Goal: Task Accomplishment & Management: Use online tool/utility

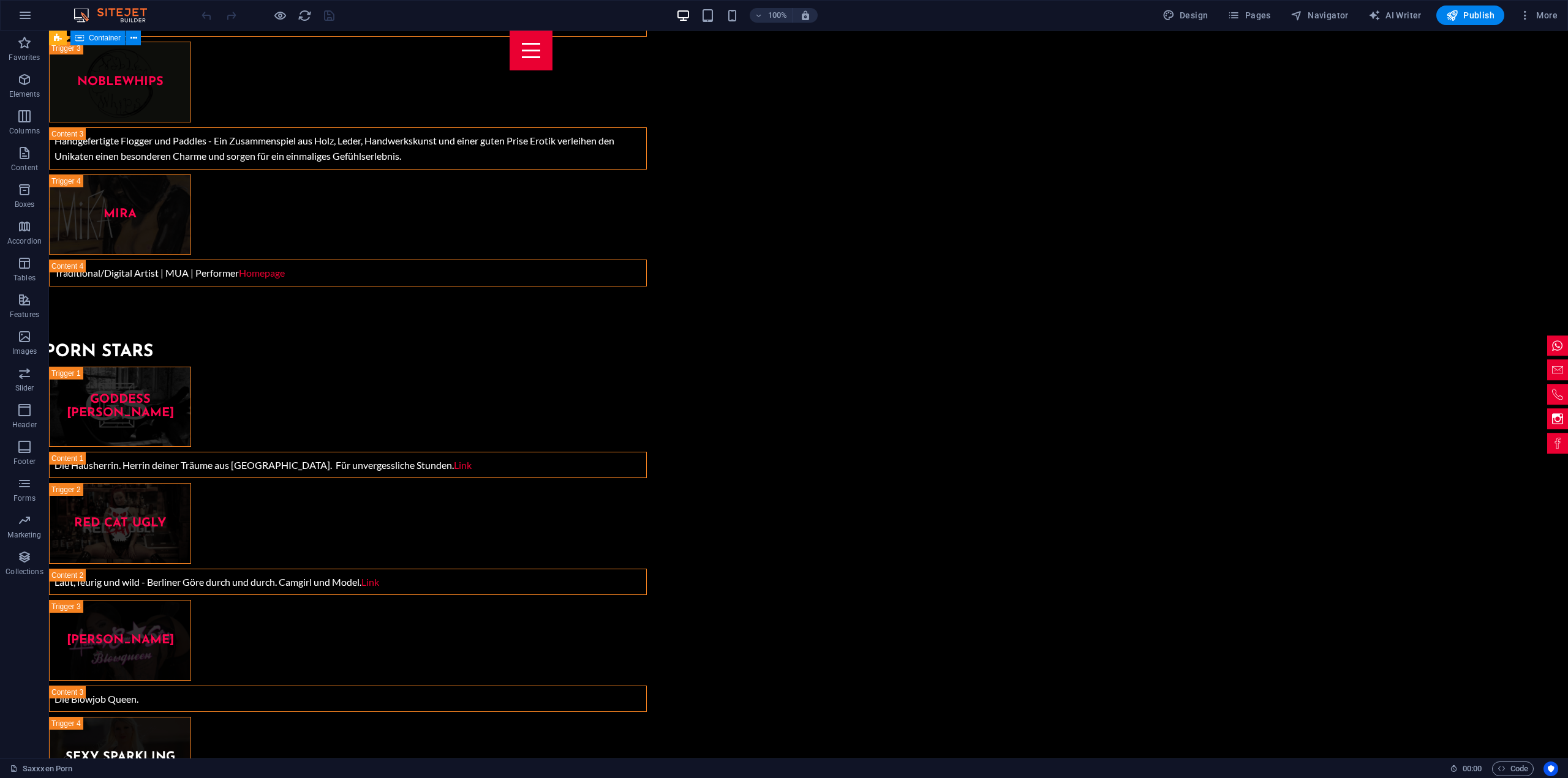
scroll to position [4838, 0]
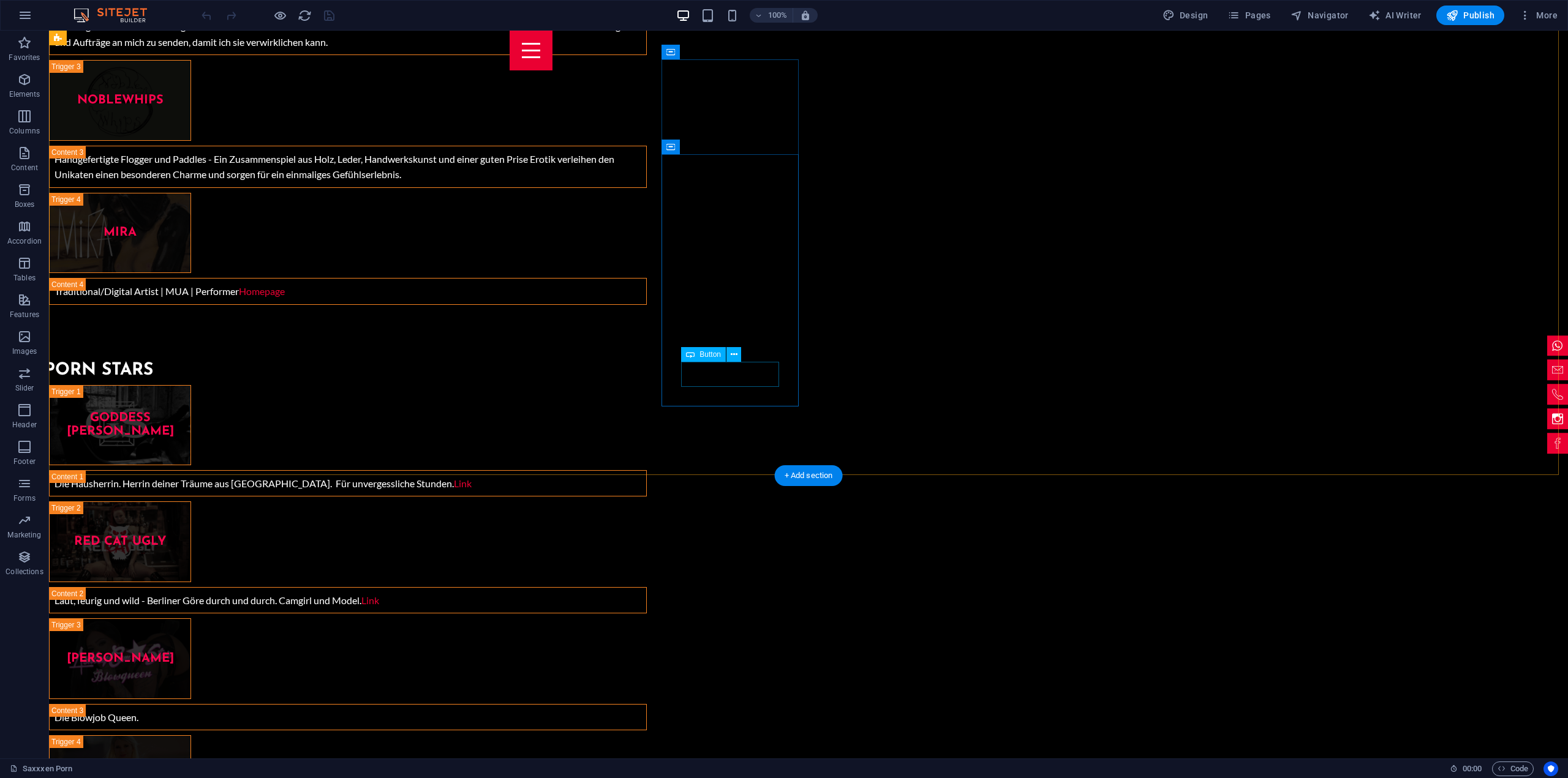
drag, startPoint x: 775, startPoint y: 375, endPoint x: 905, endPoint y: 346, distance: 133.2
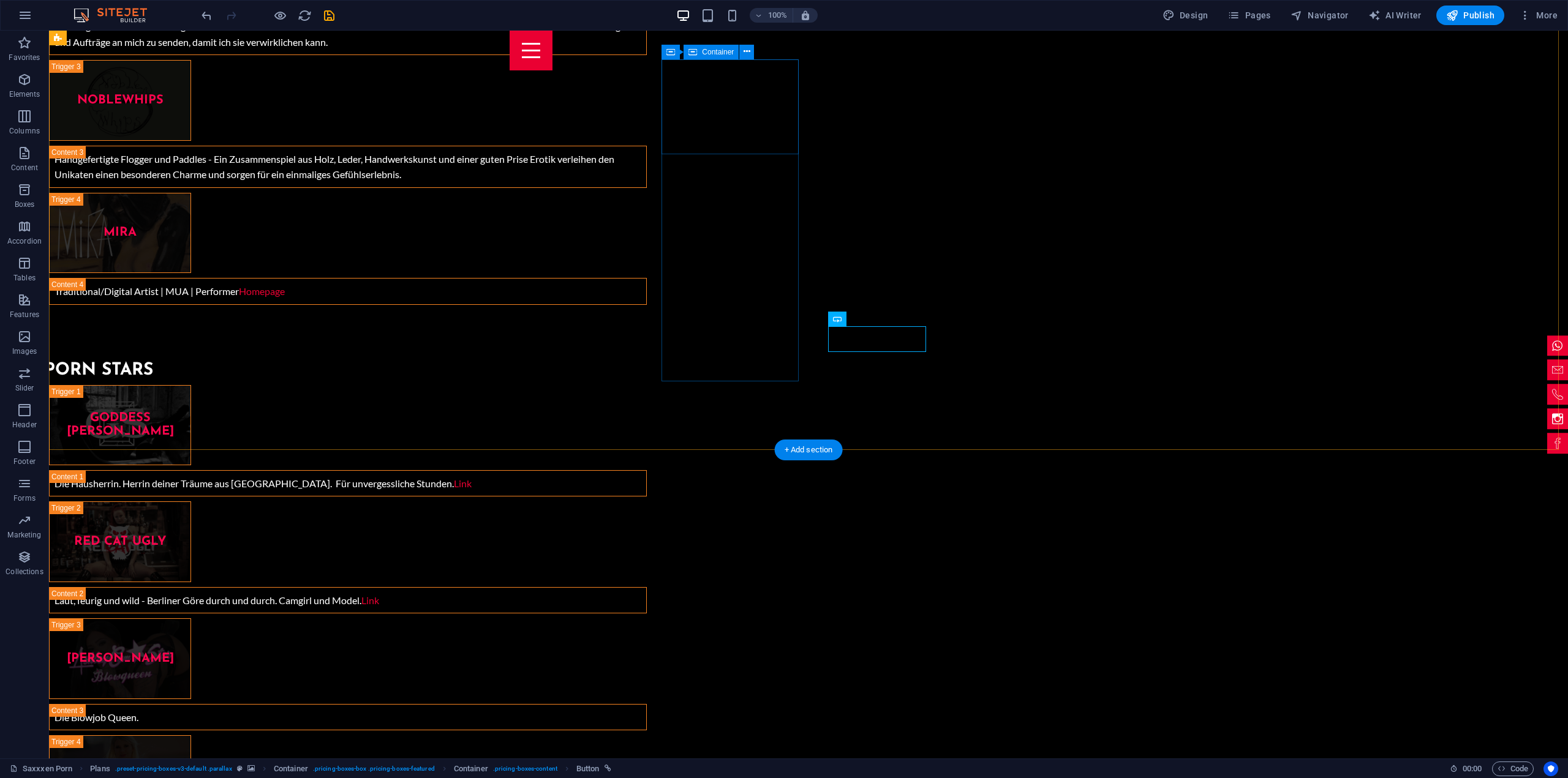
click at [671, 54] on icon at bounding box center [671, 52] width 8 height 14
click at [0, 0] on div "Container" at bounding box center [0, 0] width 0 height 0
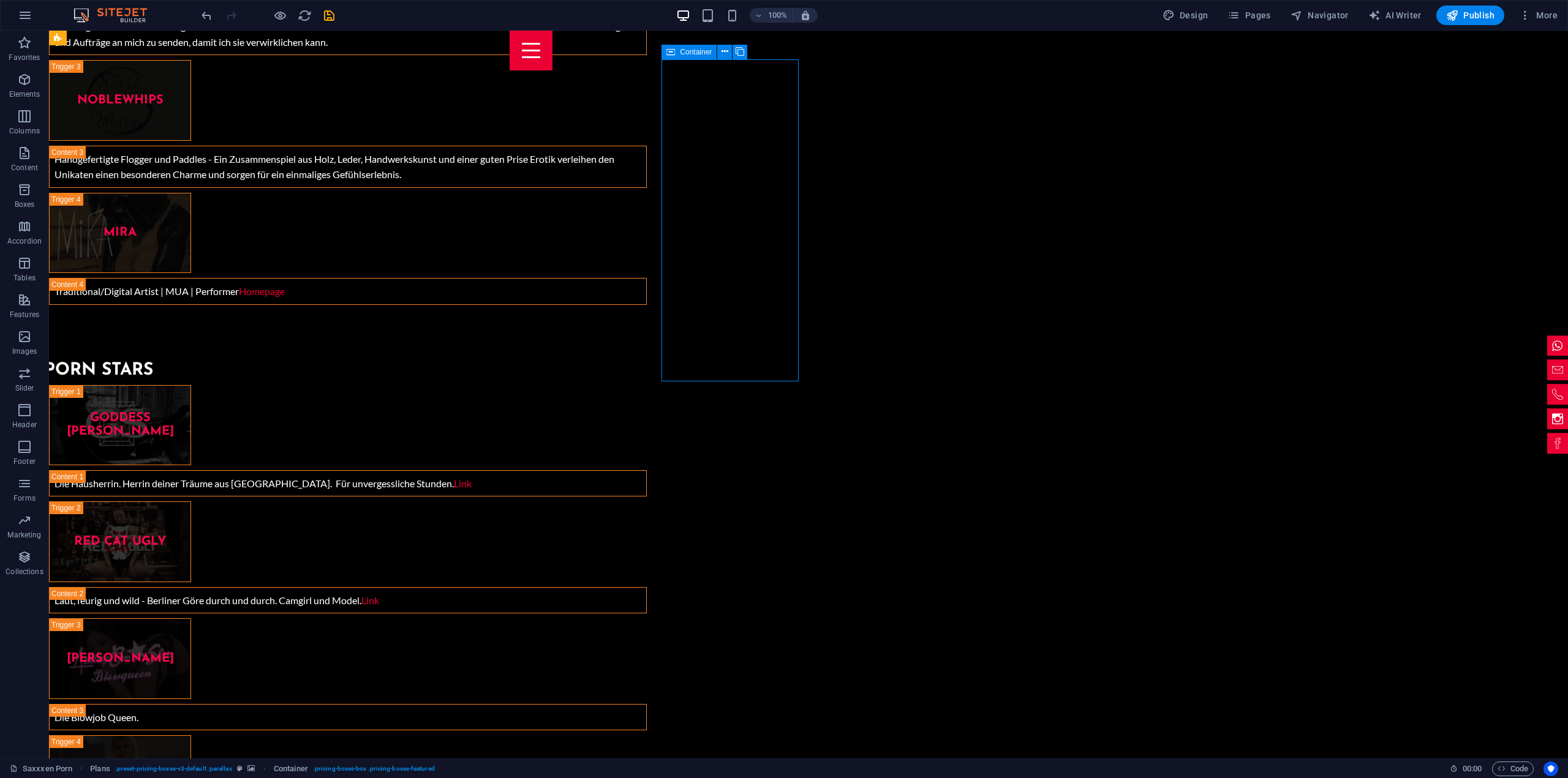
click at [0, 0] on div "Container" at bounding box center [0, 0] width 0 height 0
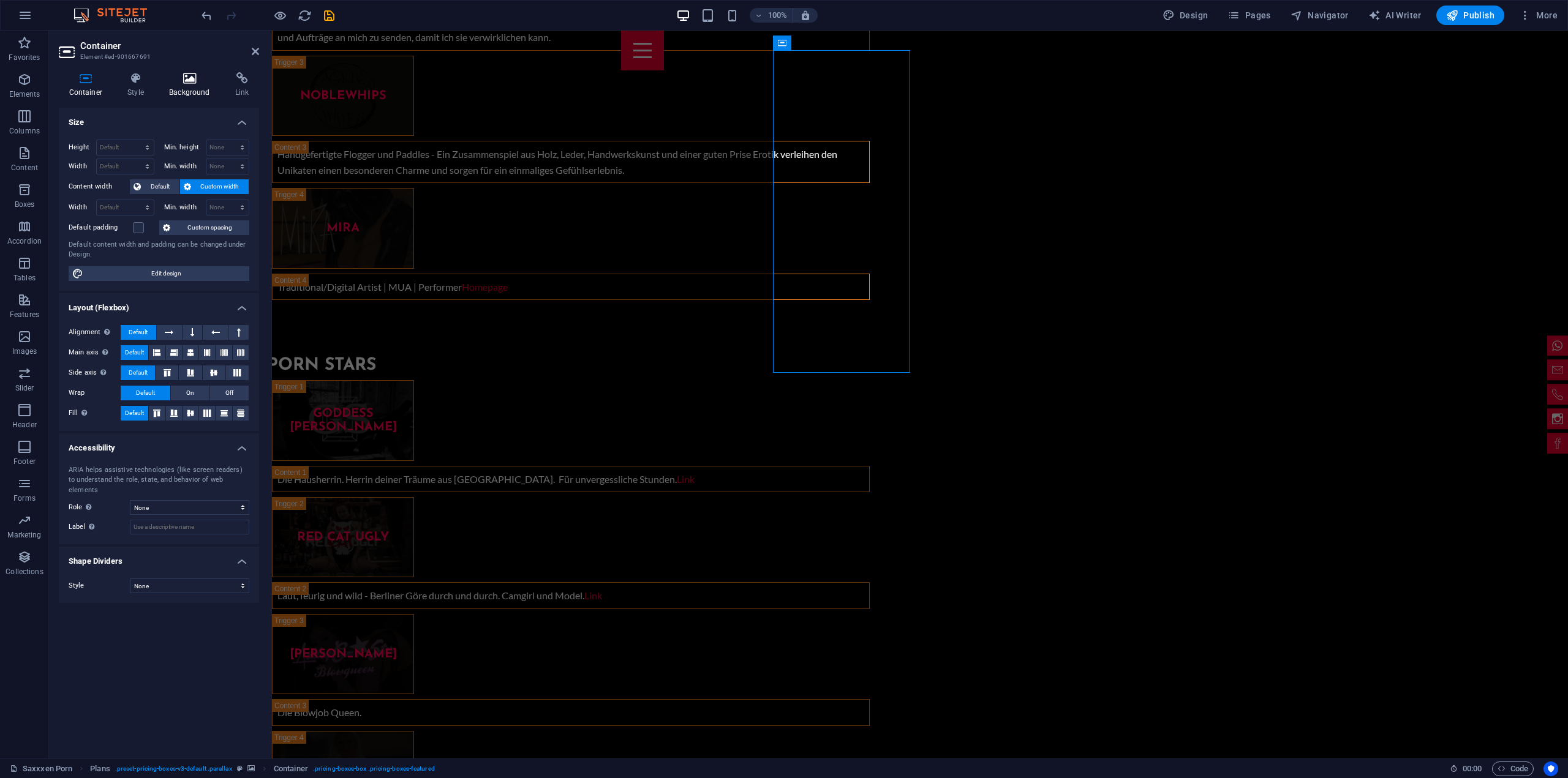
click at [181, 78] on icon at bounding box center [189, 78] width 61 height 12
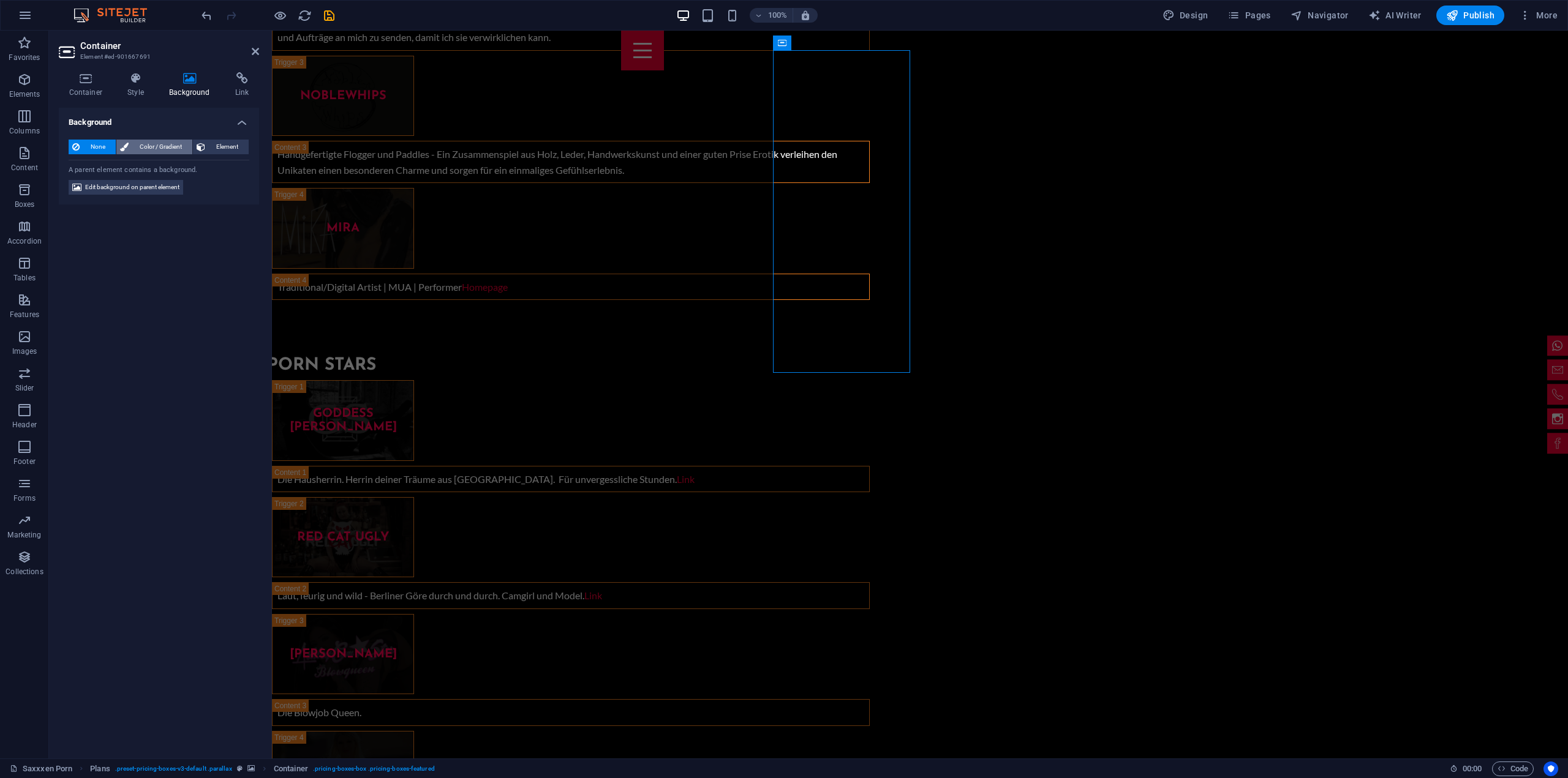
click at [170, 148] on span "Color / Gradient" at bounding box center [161, 146] width 56 height 14
click at [205, 14] on icon "undo" at bounding box center [206, 15] width 14 height 14
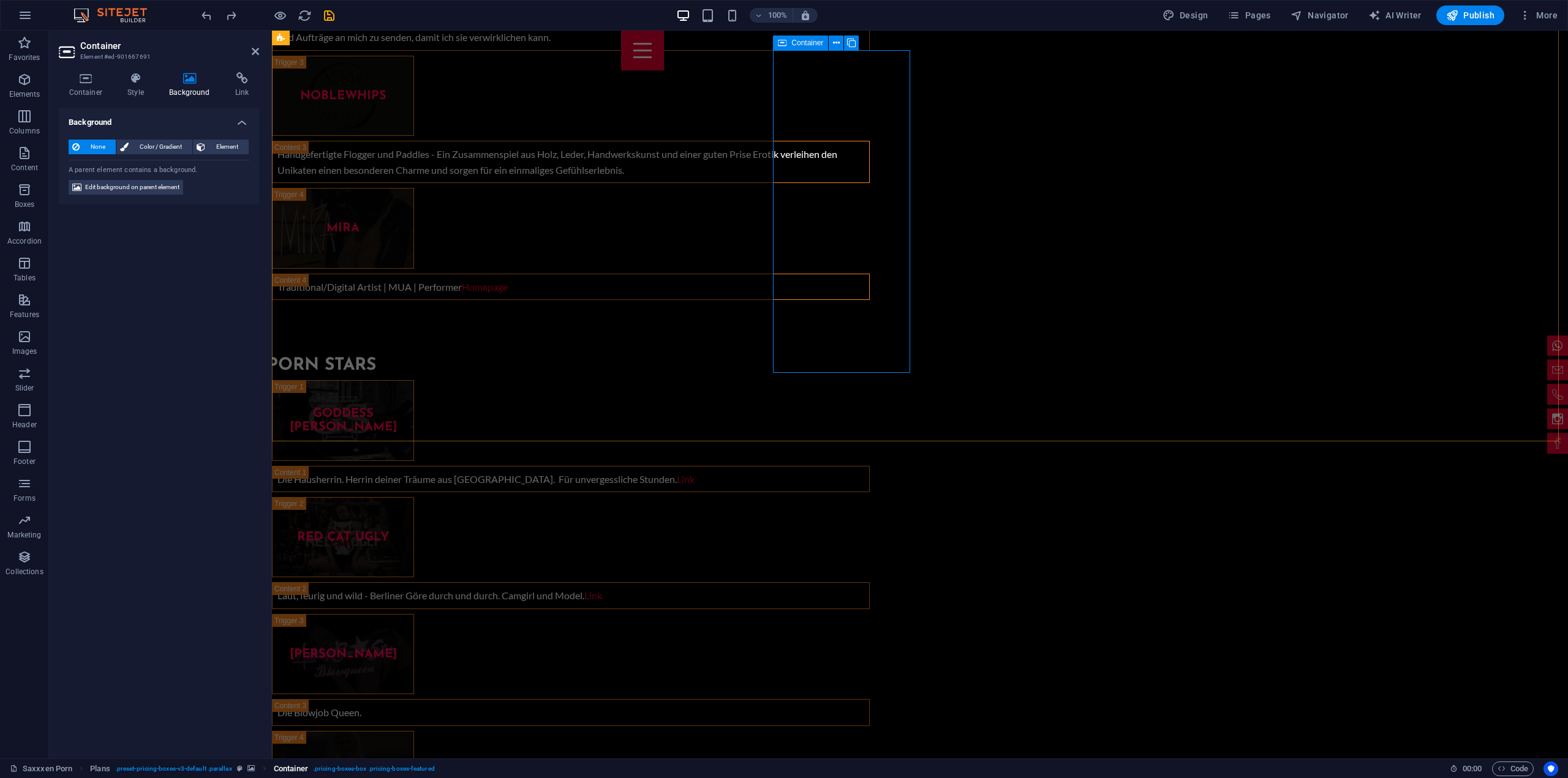
drag, startPoint x: 800, startPoint y: 95, endPoint x: 532, endPoint y: 65, distance: 269.7
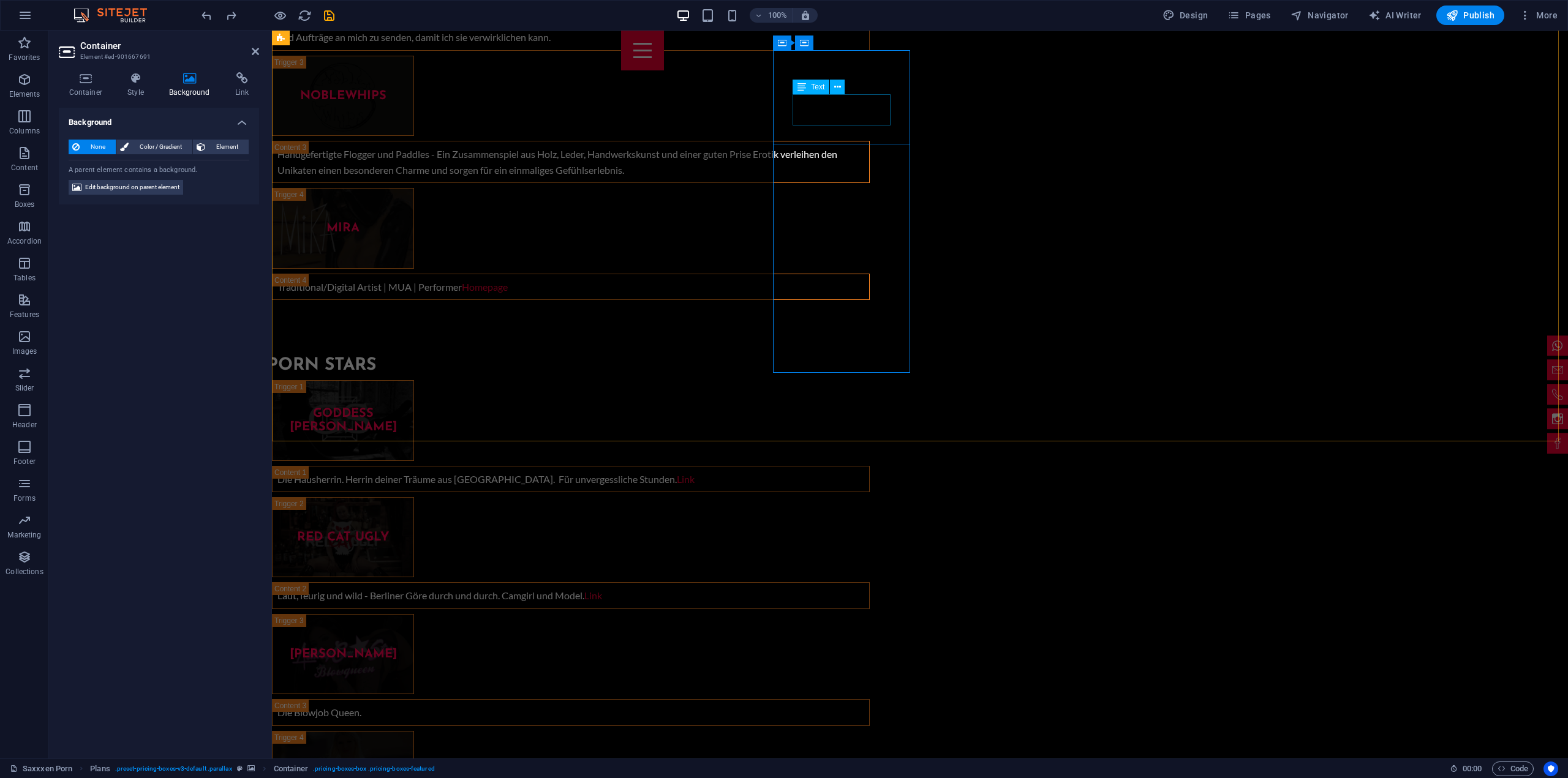
click at [800, 95] on div "Text" at bounding box center [822, 87] width 60 height 15
click at [91, 82] on icon at bounding box center [85, 78] width 54 height 12
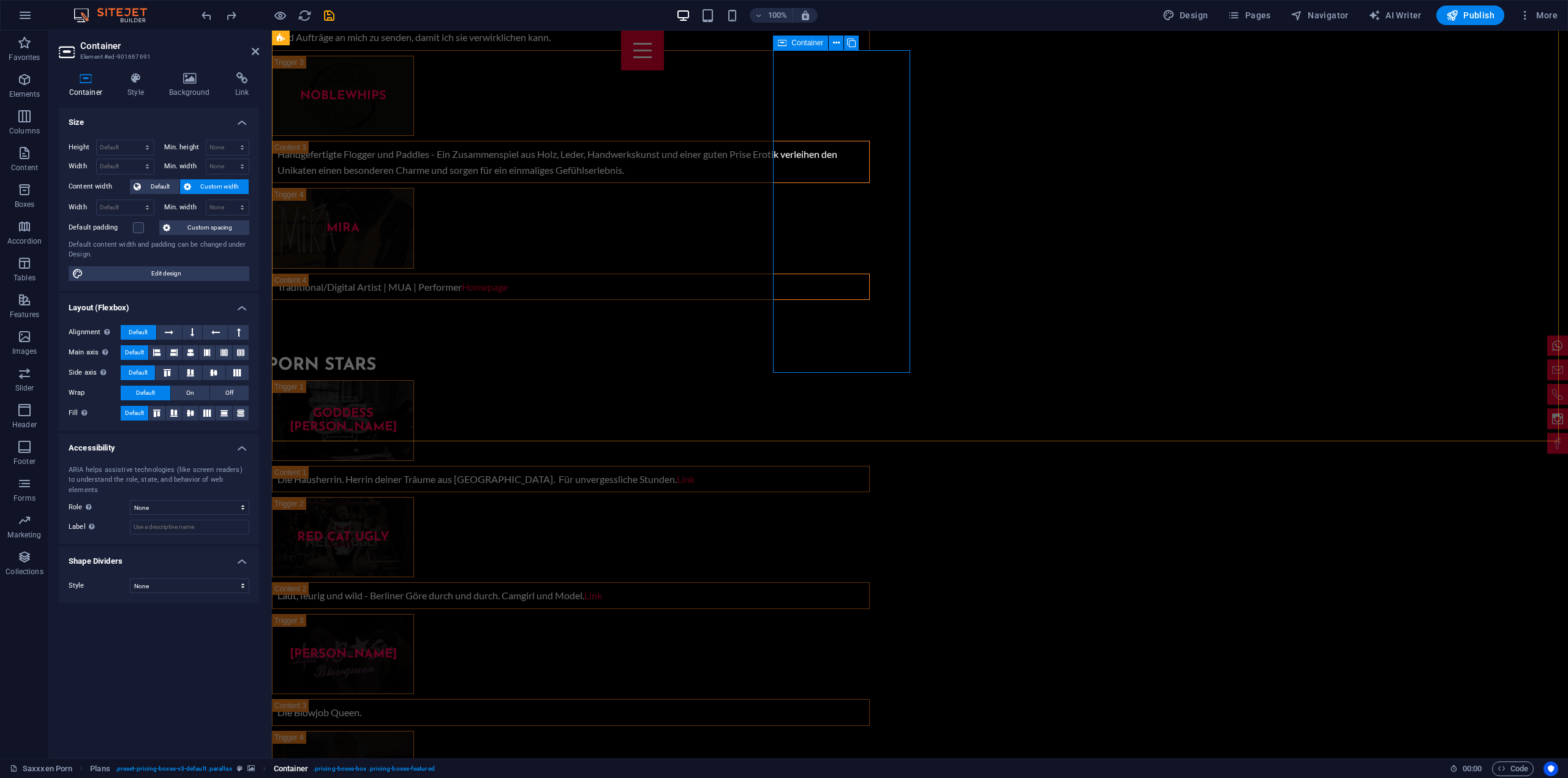
click at [192, 79] on icon at bounding box center [189, 78] width 61 height 12
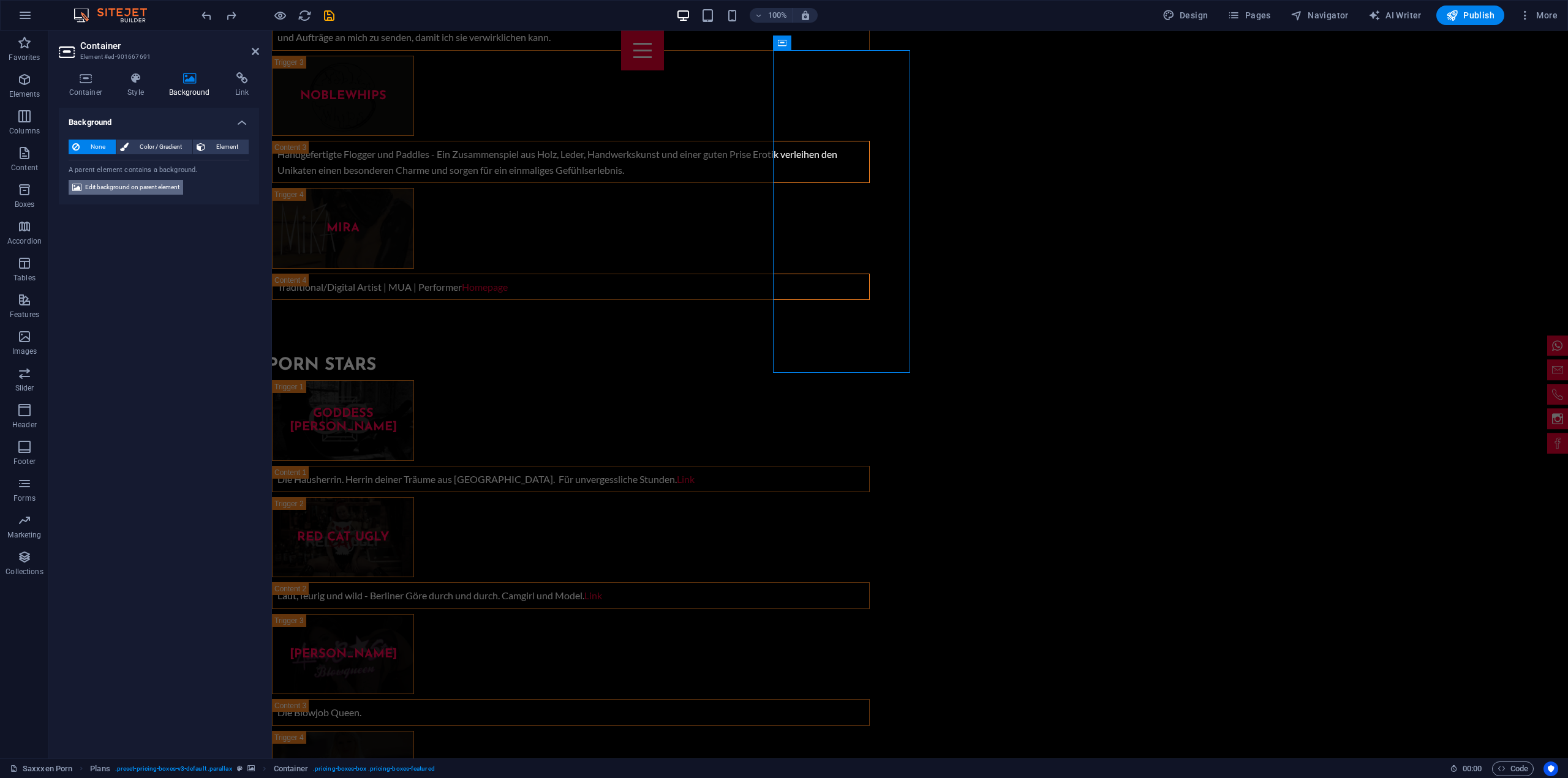
click at [181, 190] on button "Edit background on parent element" at bounding box center [126, 187] width 115 height 14
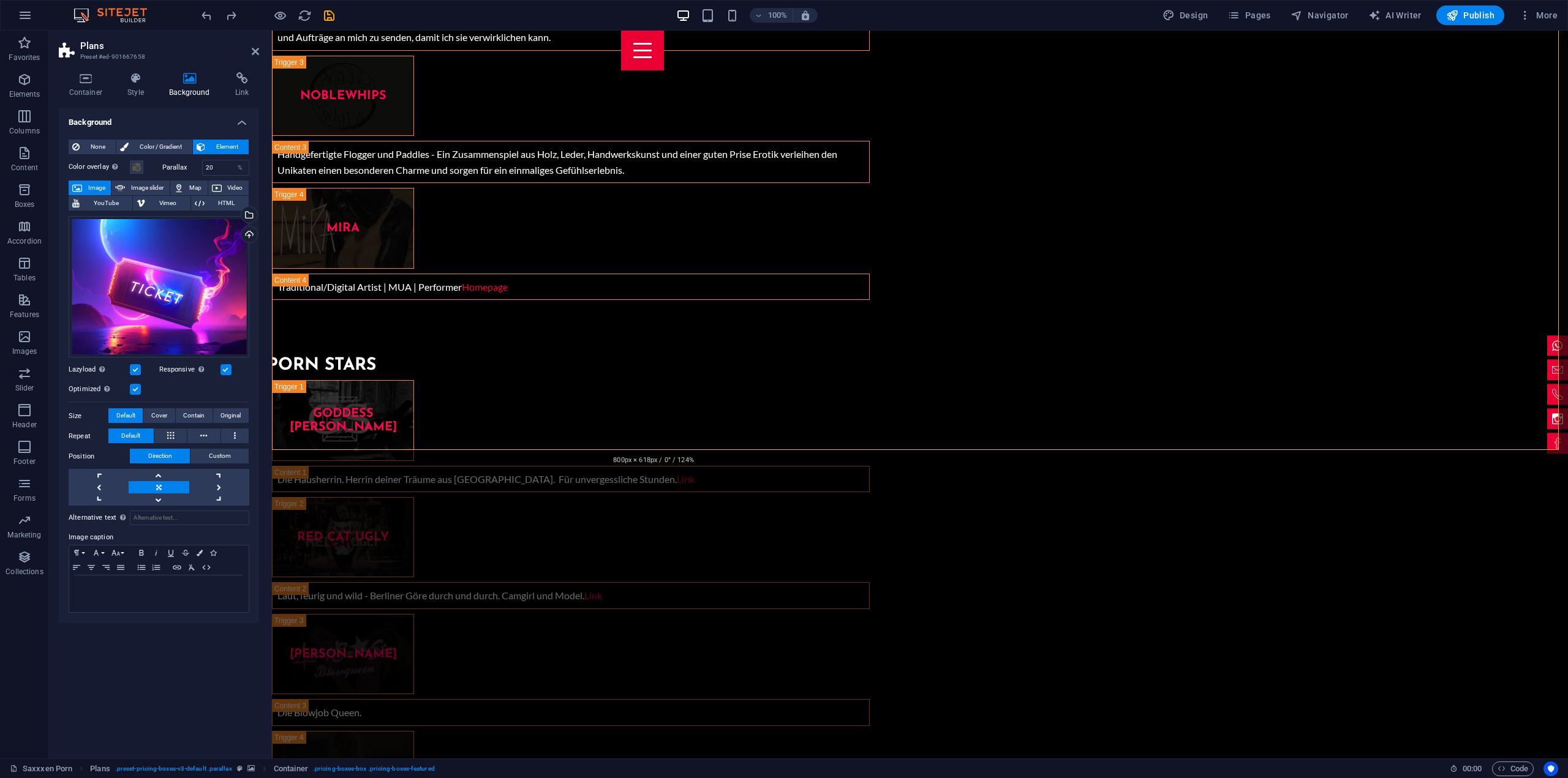
scroll to position [4829, 0]
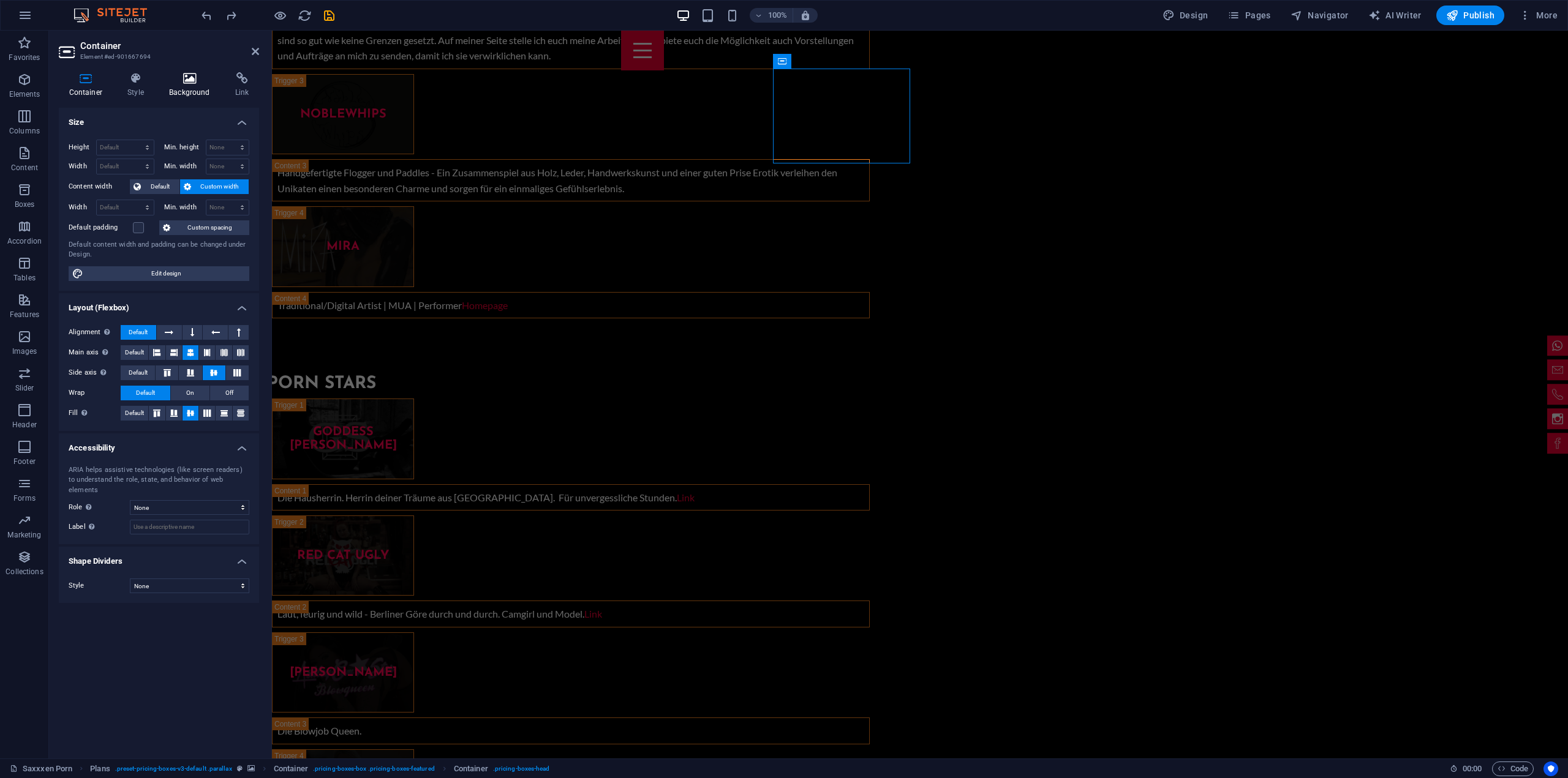
click at [183, 78] on icon at bounding box center [189, 78] width 61 height 12
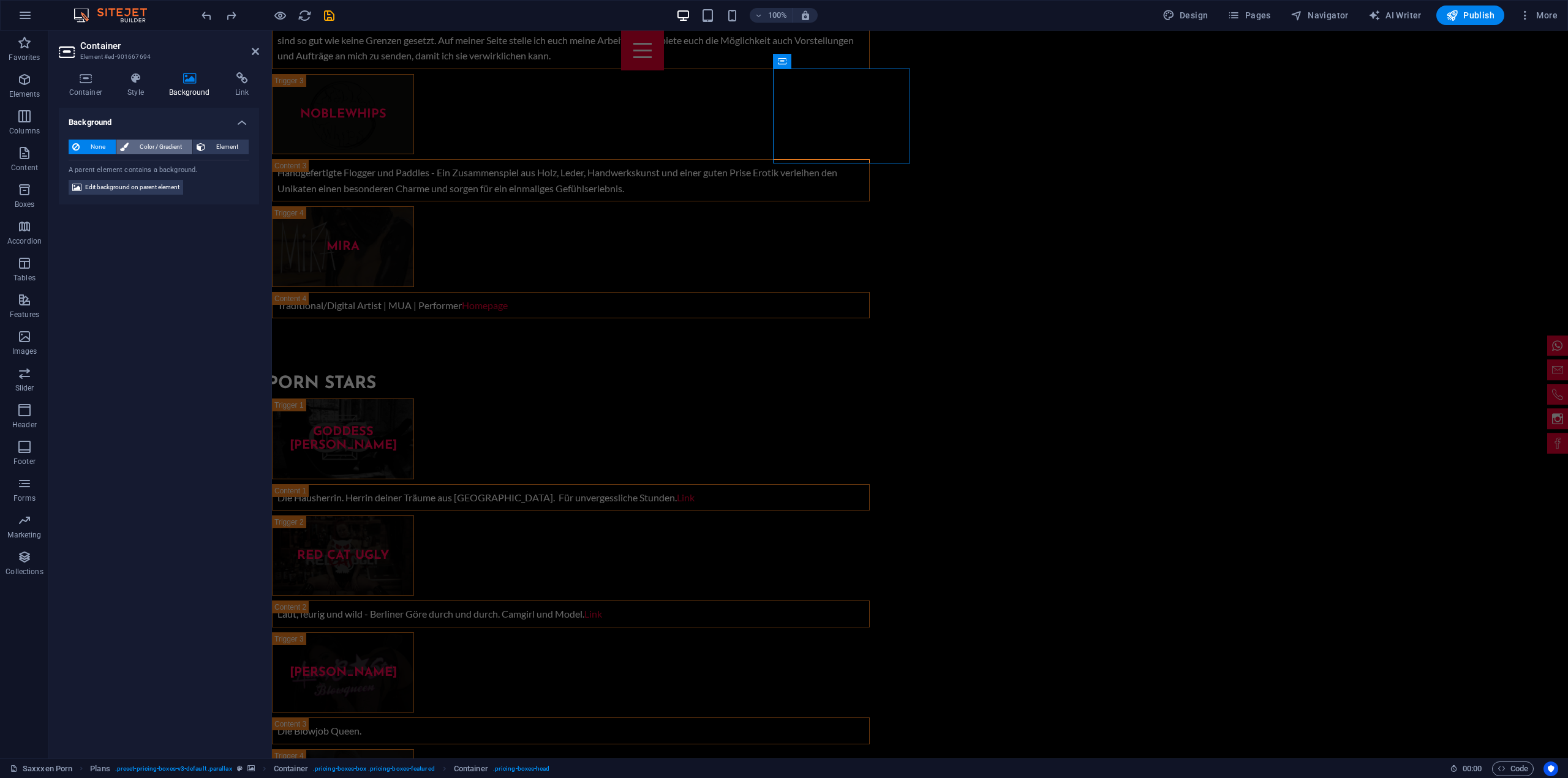
click at [161, 146] on span "Color / Gradient" at bounding box center [161, 146] width 56 height 14
click at [205, 15] on icon "undo" at bounding box center [206, 15] width 14 height 14
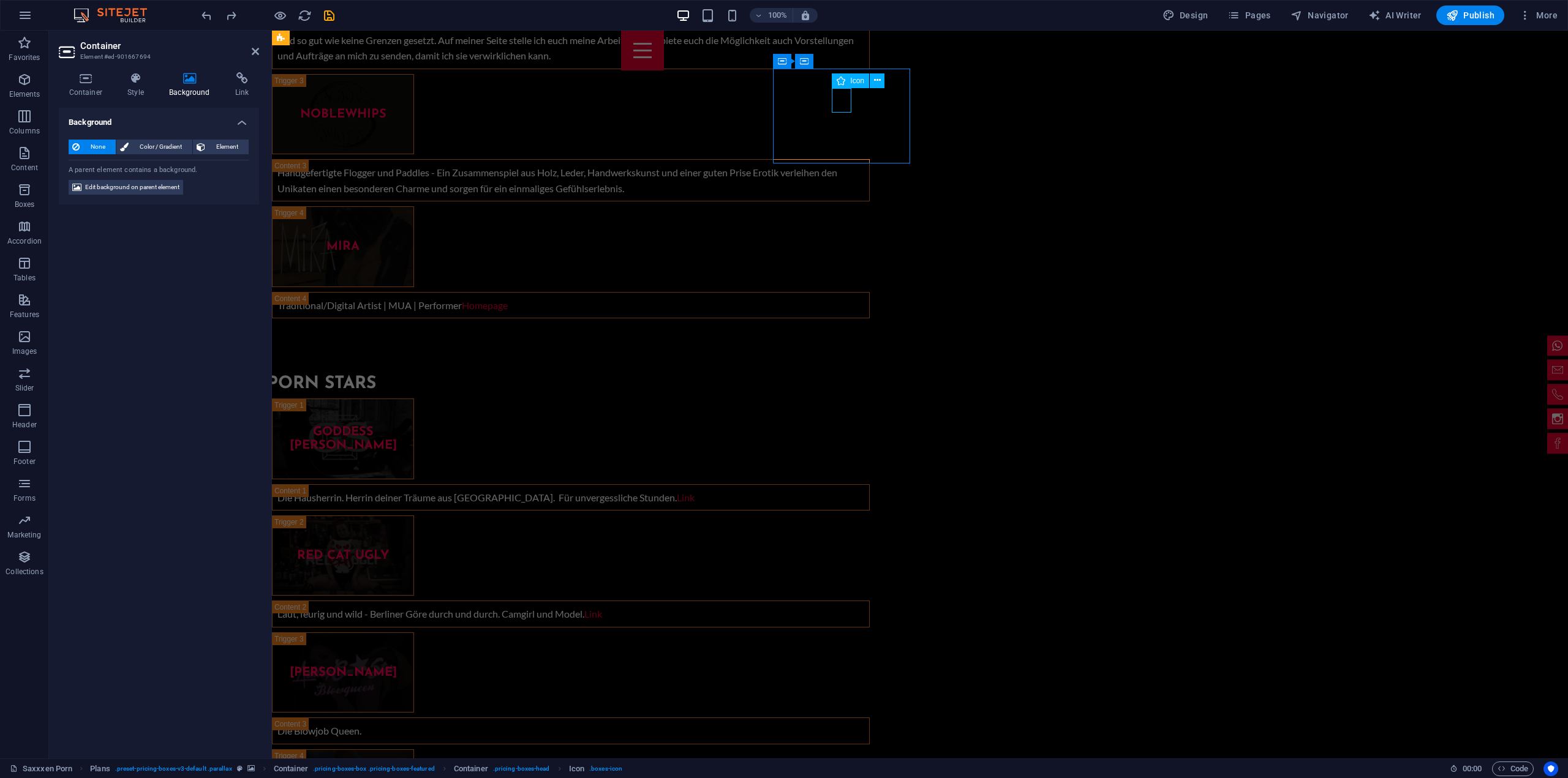
scroll to position [4812, 0]
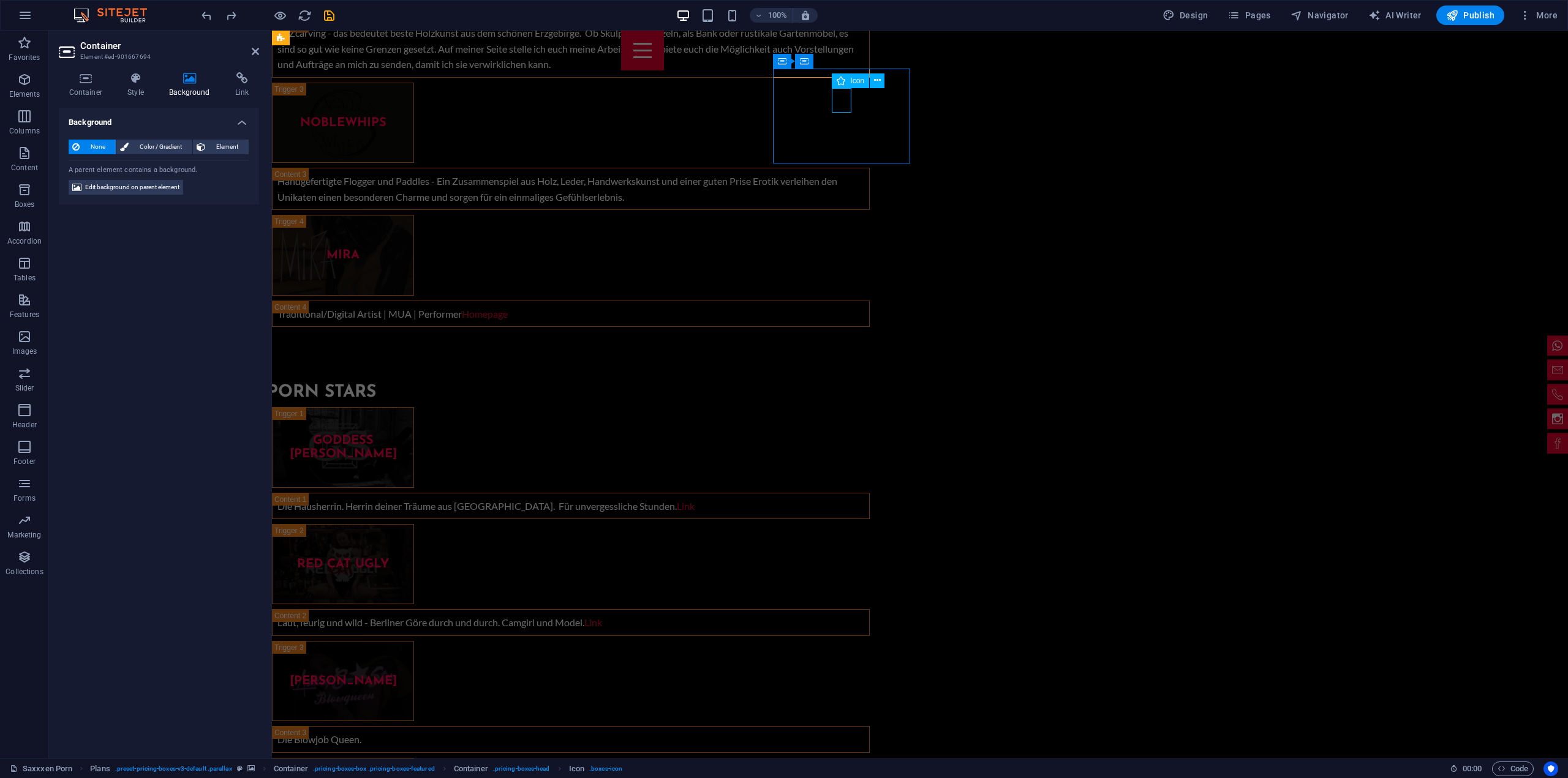
select select "xMidYMid"
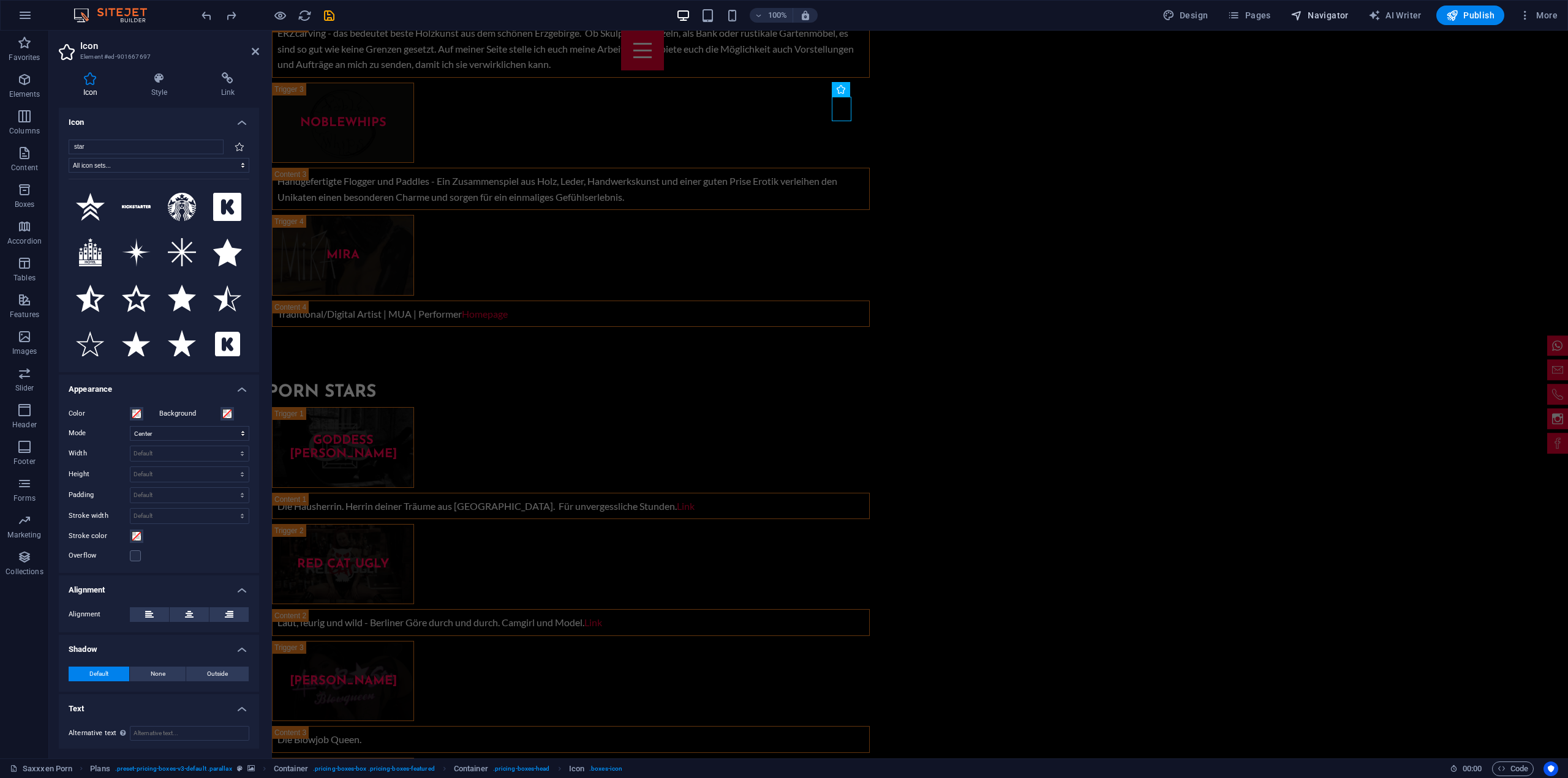
click at [142, 494] on span "Navigator" at bounding box center [71, 533] width 141 height 79
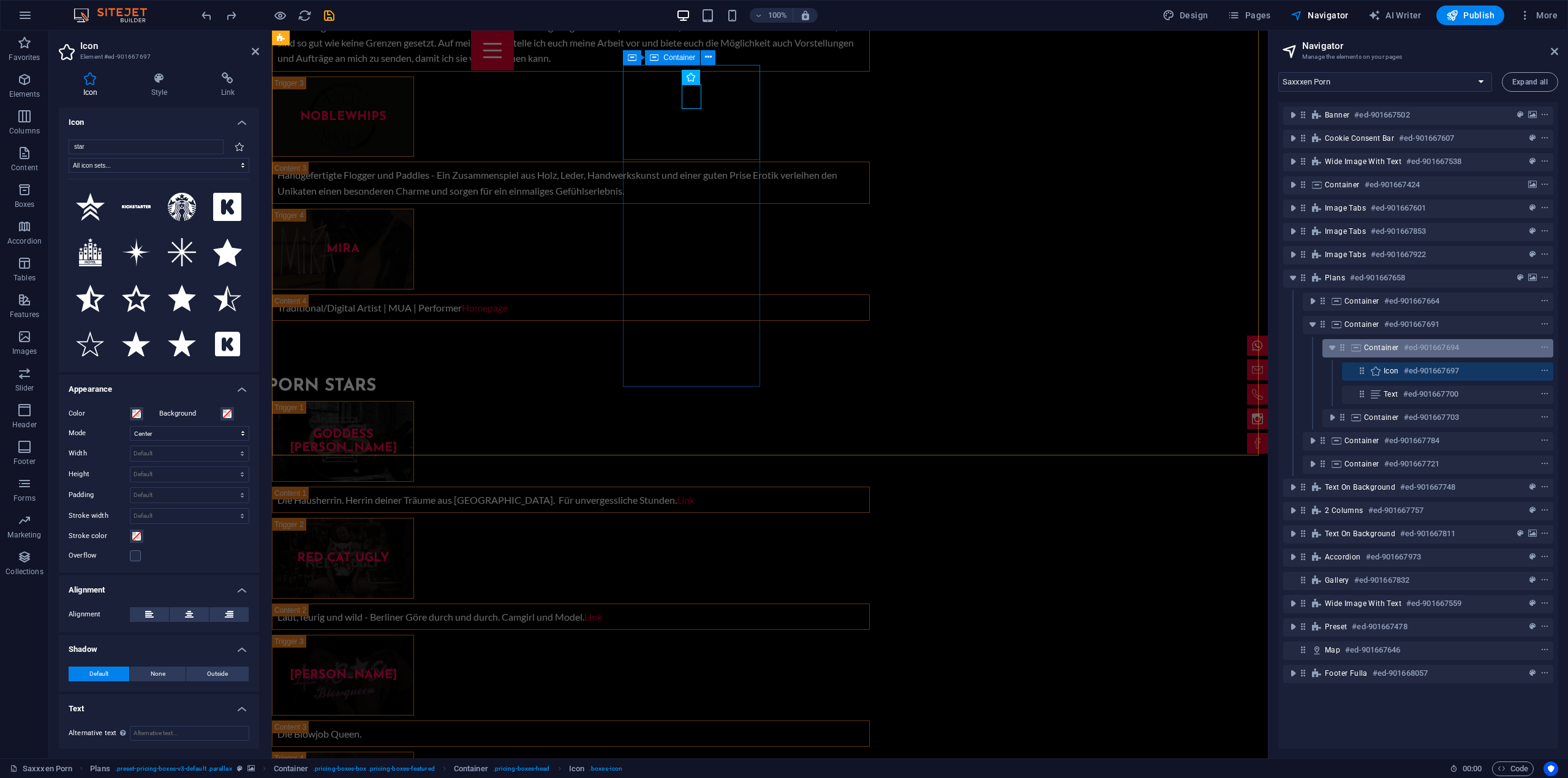
click at [1426, 348] on h6 "#ed-901667694" at bounding box center [1431, 347] width 55 height 14
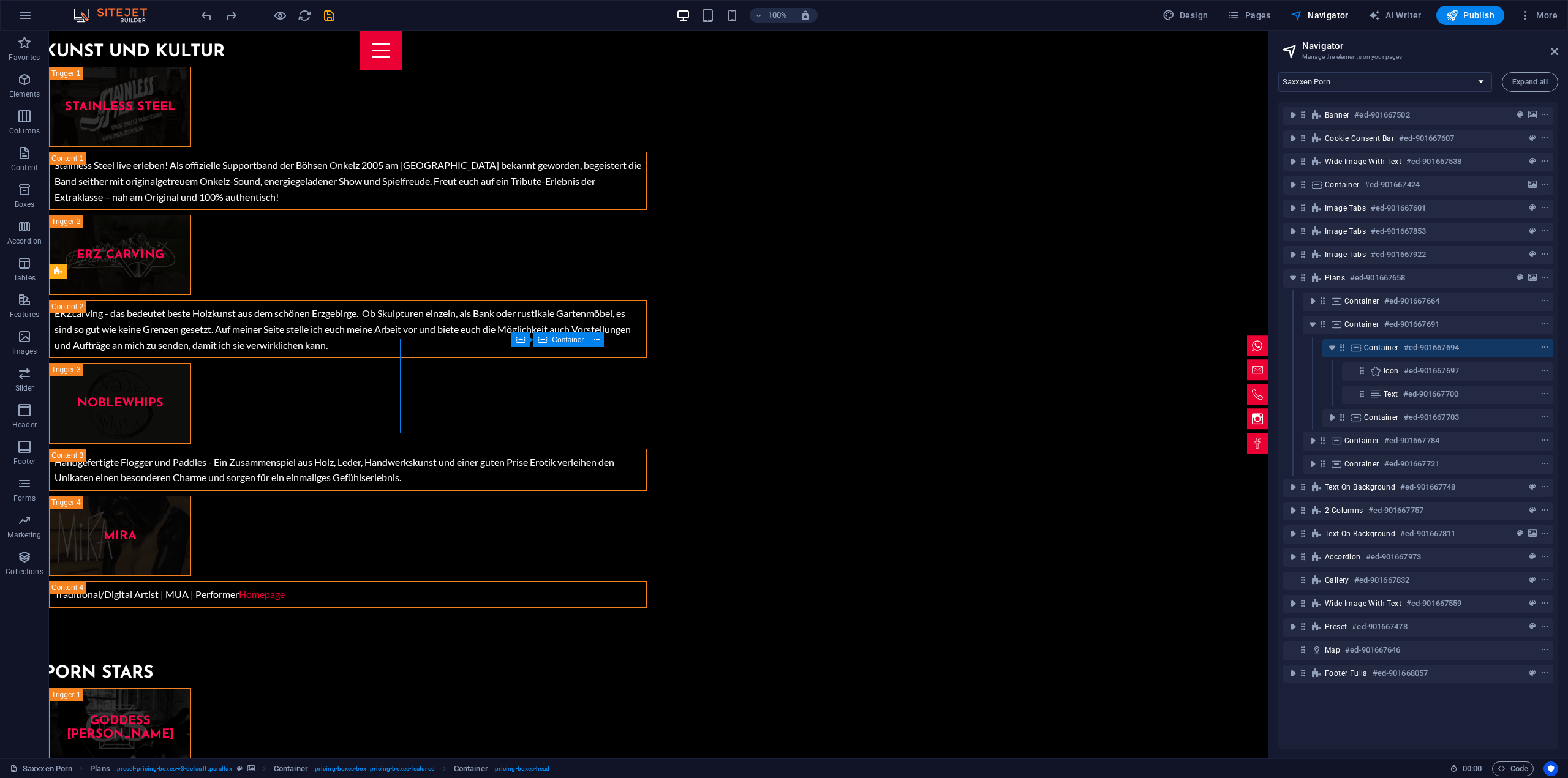
scroll to position [4538, 0]
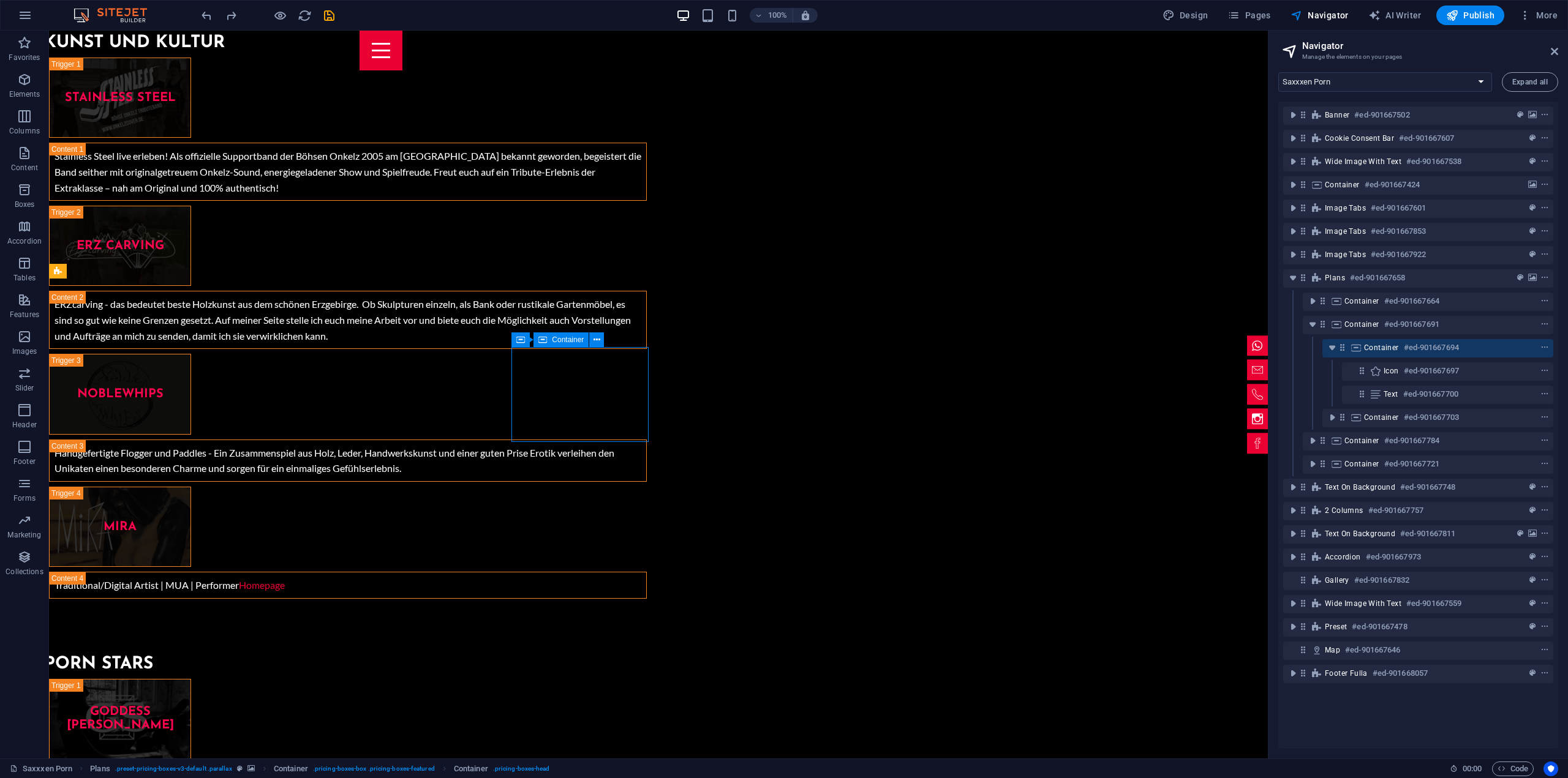
click at [1427, 348] on h6 "#ed-901667694" at bounding box center [1431, 347] width 55 height 14
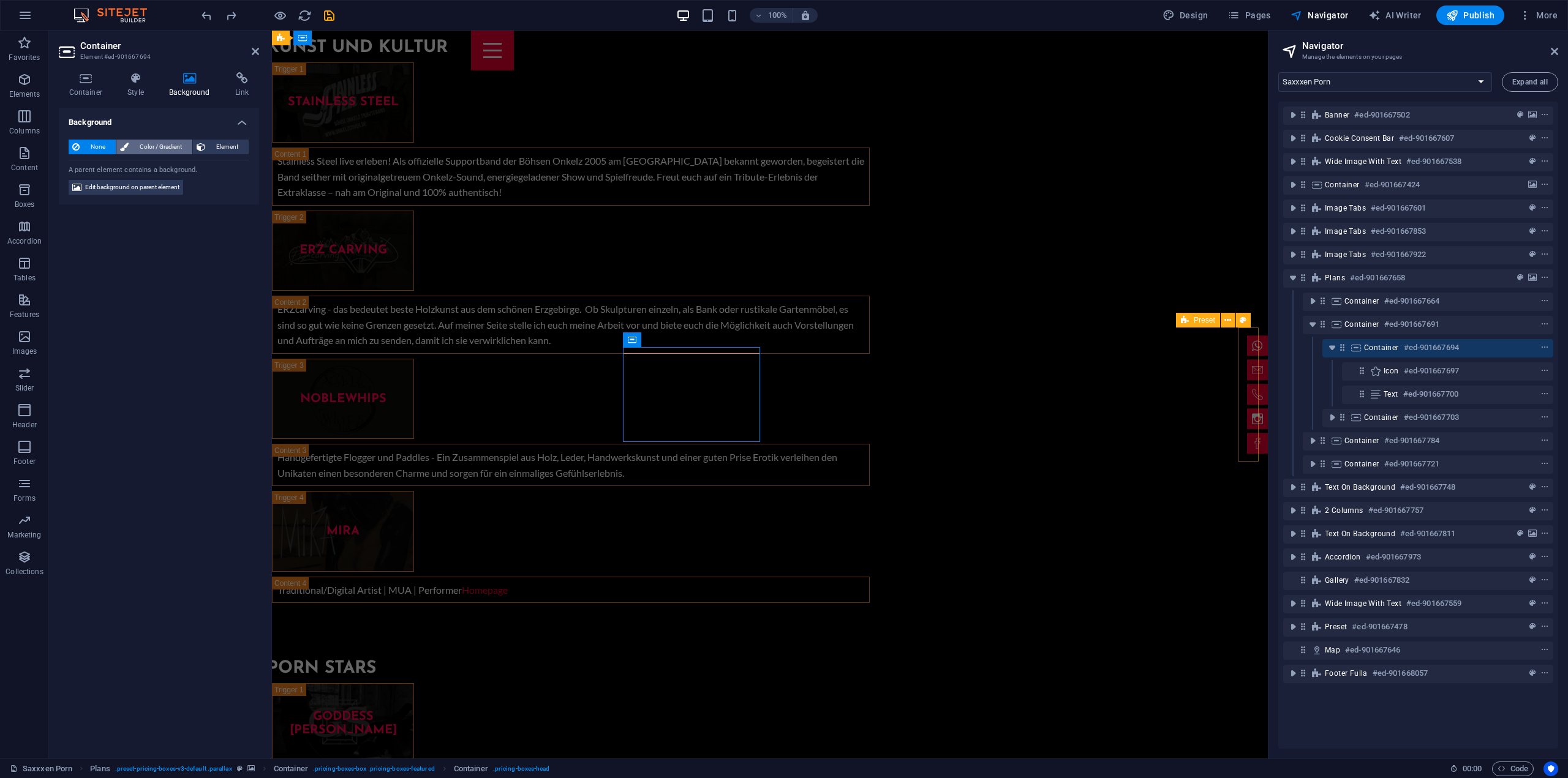
click at [134, 144] on span "Color / Gradient" at bounding box center [161, 146] width 56 height 14
click at [79, 194] on span at bounding box center [76, 196] width 14 height 14
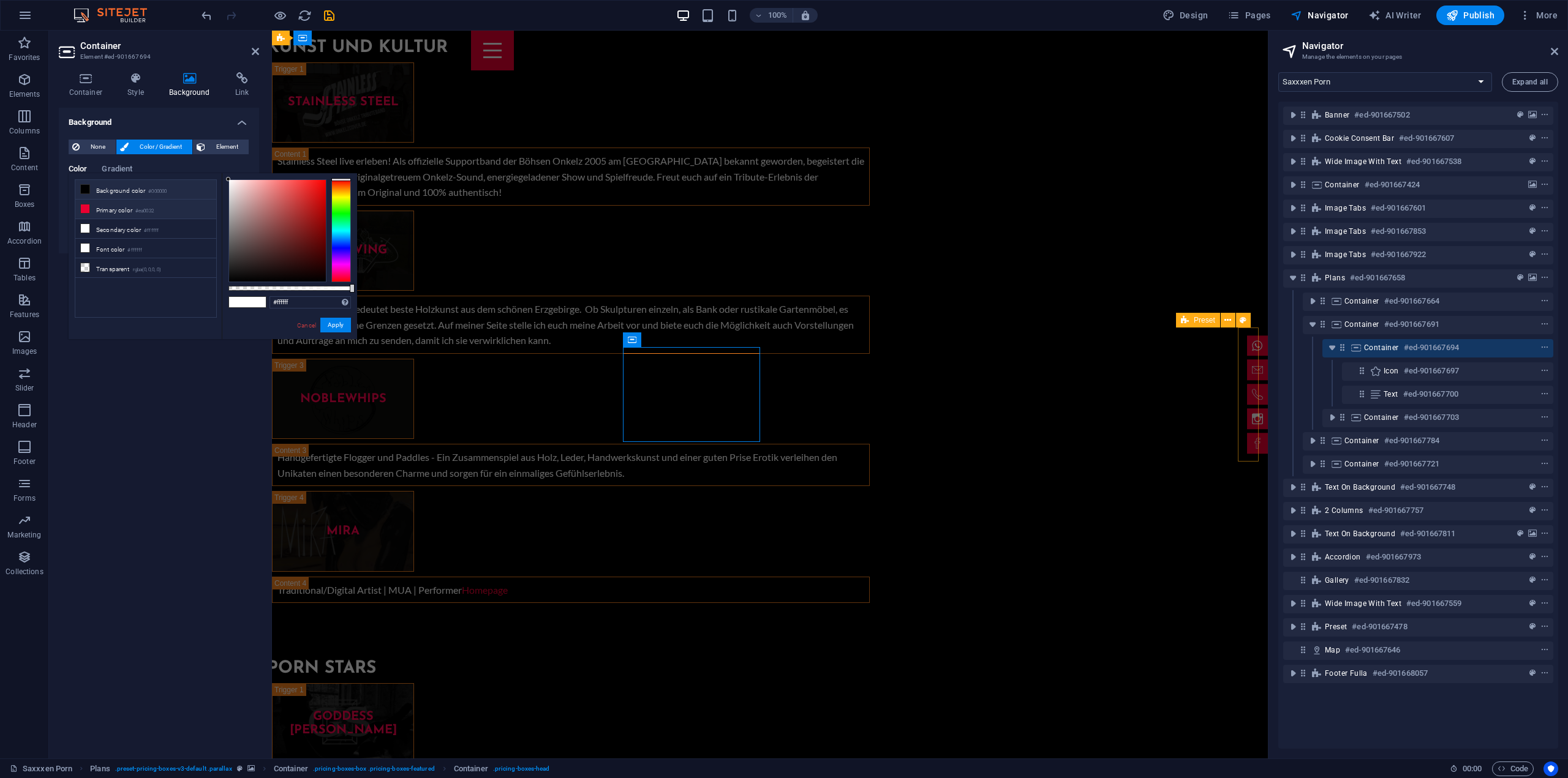
click at [125, 206] on li "Primary color #ea0032" at bounding box center [146, 209] width 141 height 20
type input "#ea0032"
click at [343, 325] on button "Apply" at bounding box center [336, 324] width 31 height 14
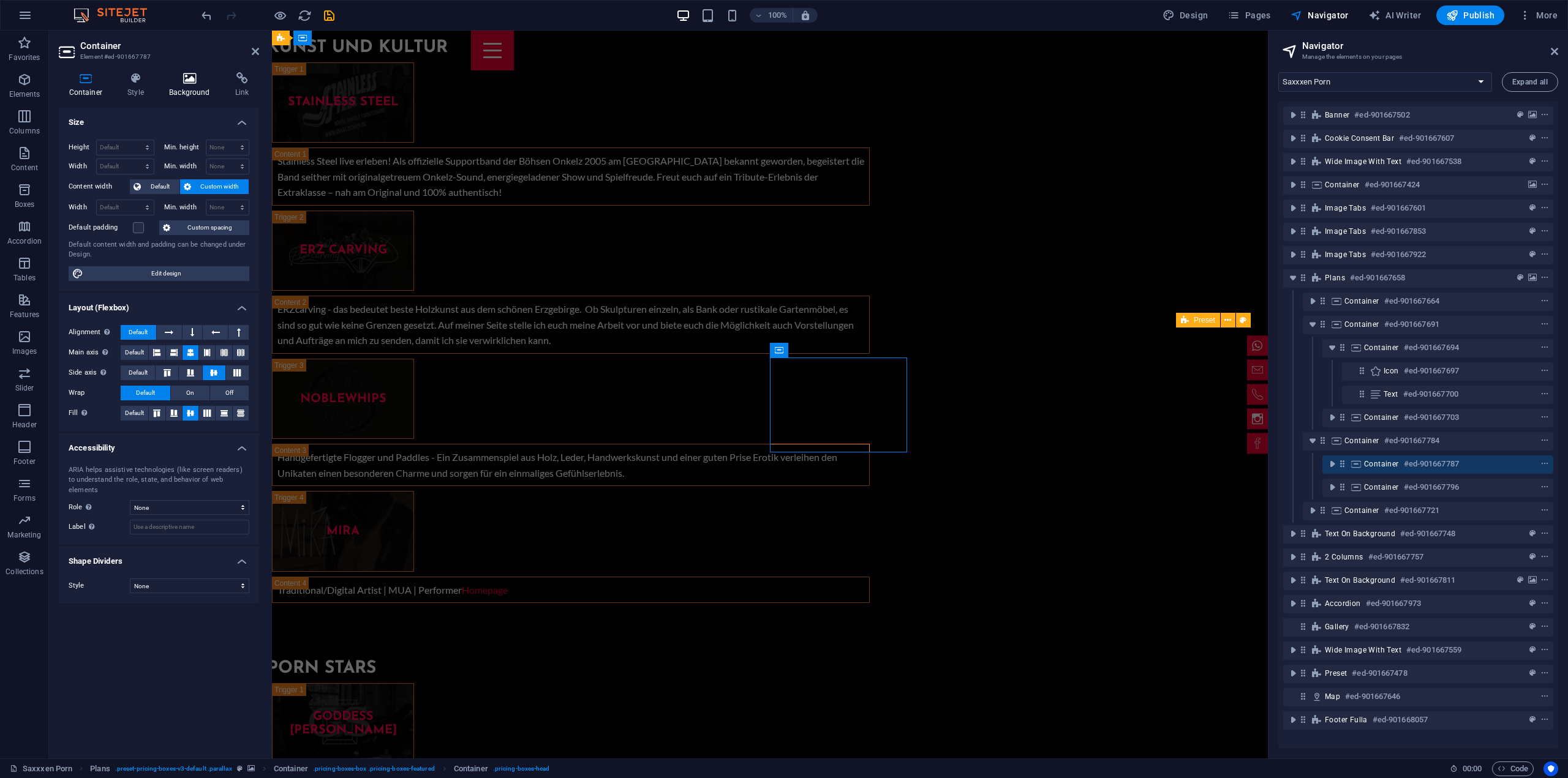
click at [179, 93] on h4 "Background" at bounding box center [192, 85] width 66 height 25
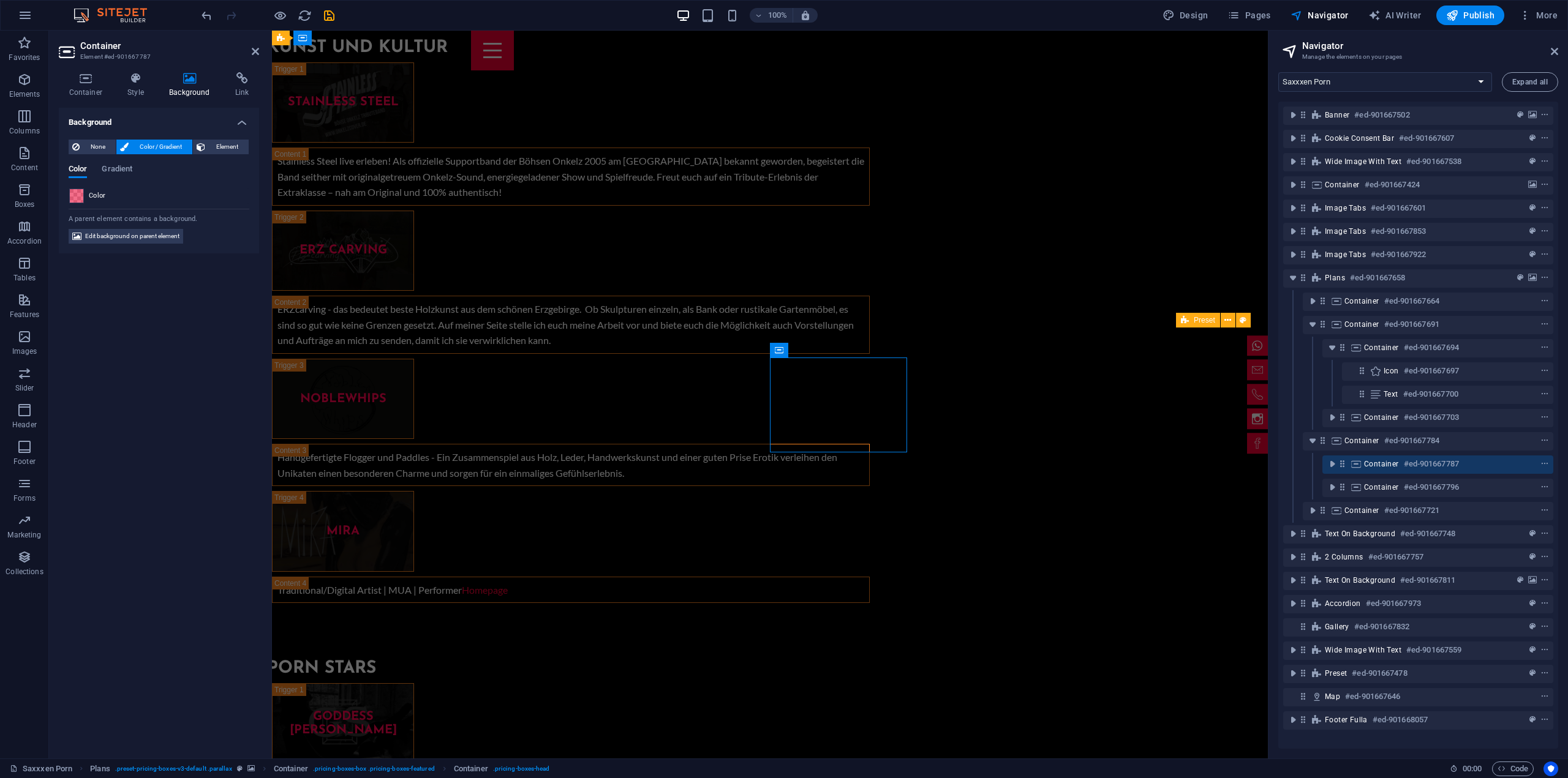
click at [80, 197] on span at bounding box center [76, 196] width 14 height 14
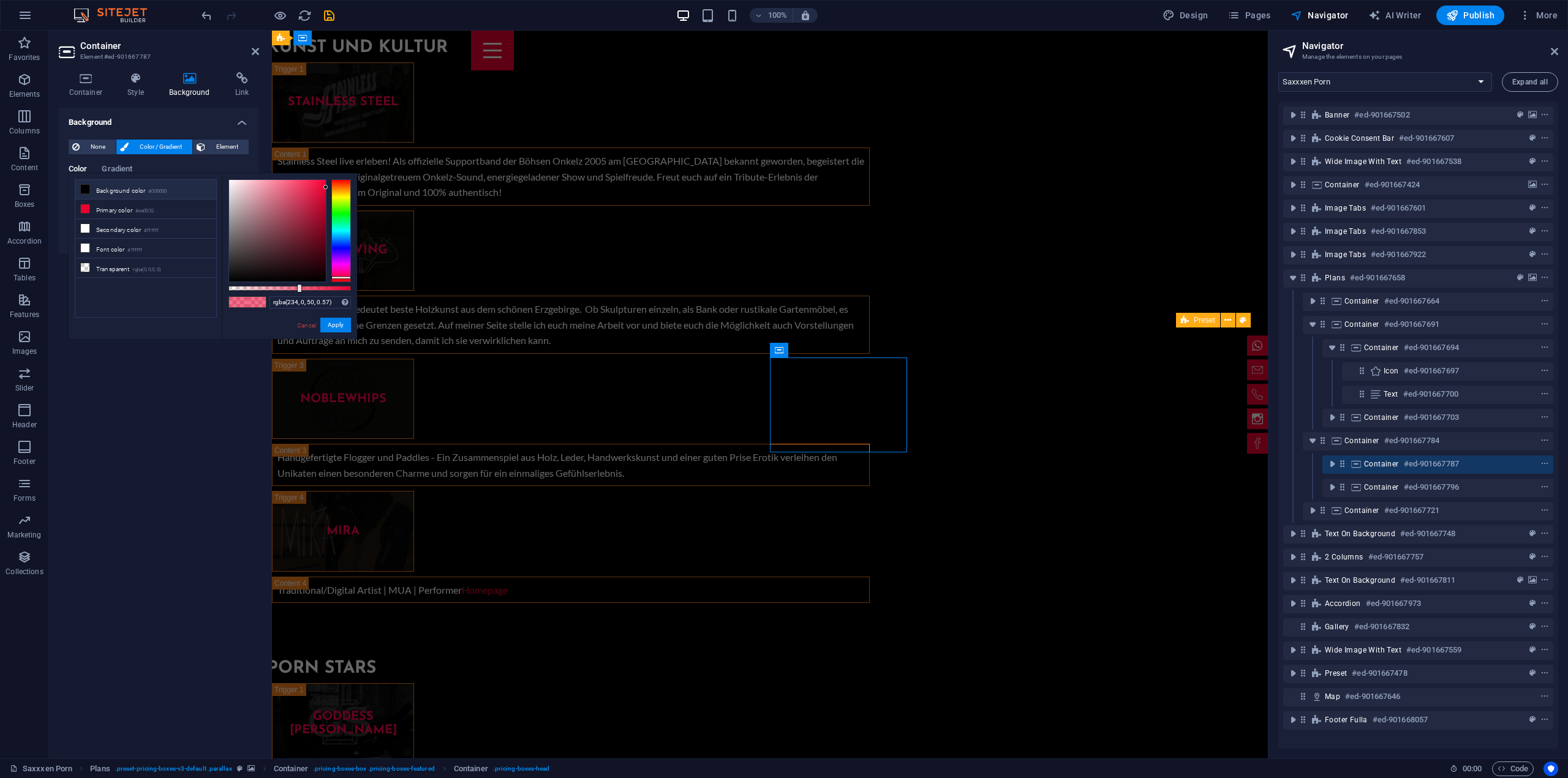
click at [80, 197] on li "Background color #000000" at bounding box center [146, 189] width 141 height 20
click at [102, 211] on li "Primary color #ea0032" at bounding box center [146, 209] width 141 height 20
type input "#ea0032"
click at [336, 326] on button "Apply" at bounding box center [336, 324] width 31 height 14
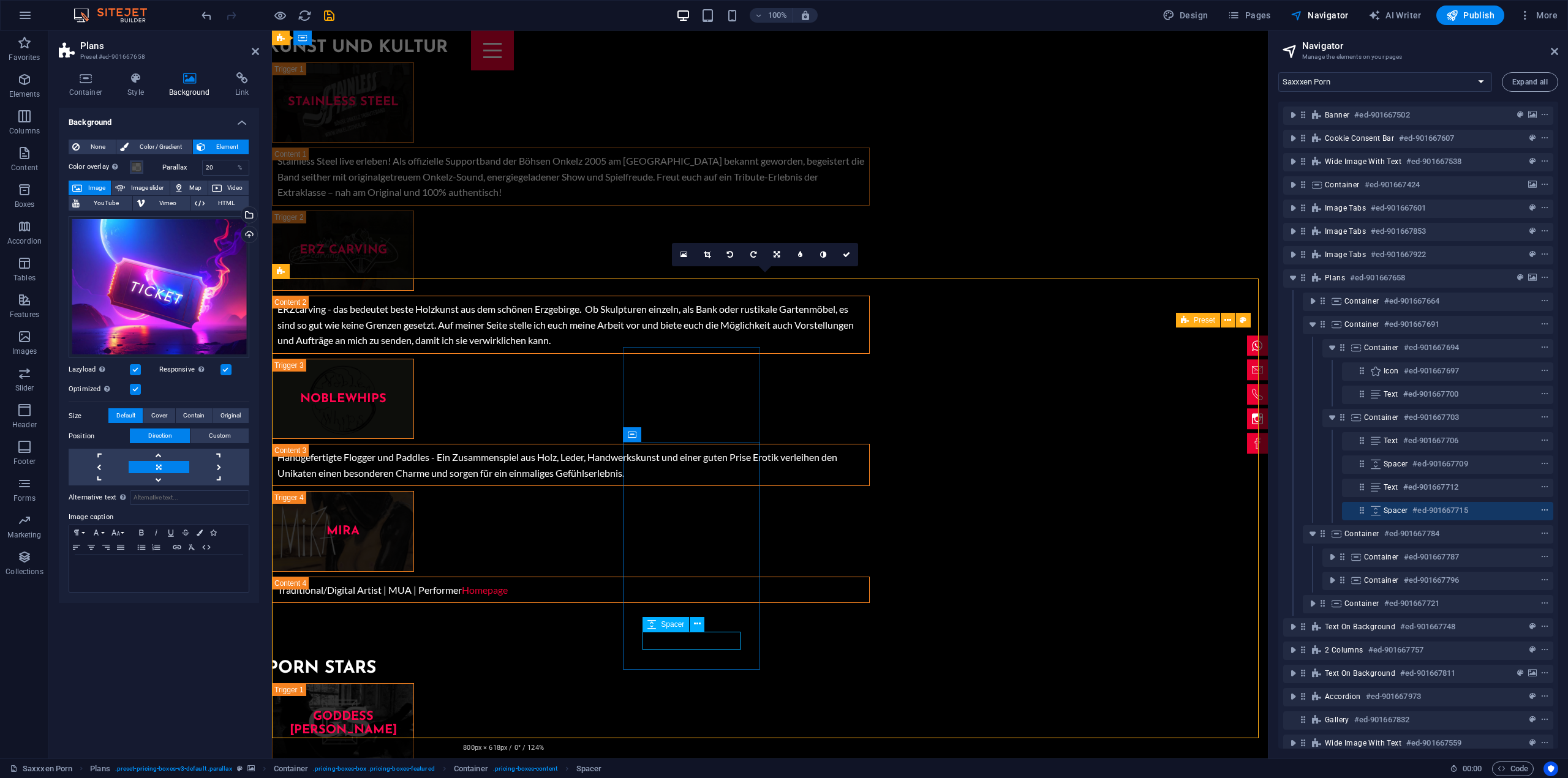
click at [1541, 512] on icon "context-menu" at bounding box center [1545, 510] width 8 height 8
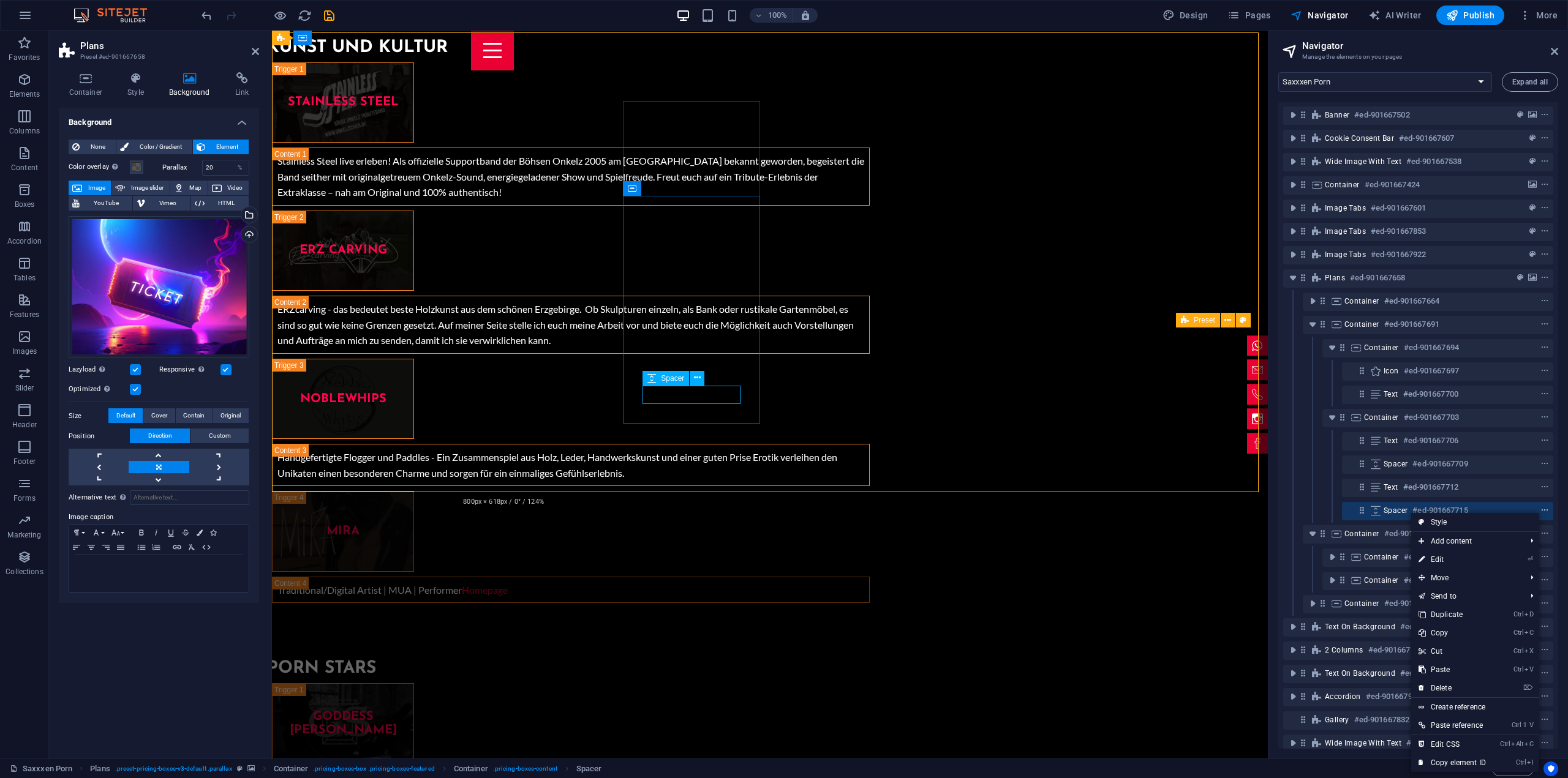
scroll to position [4775, 0]
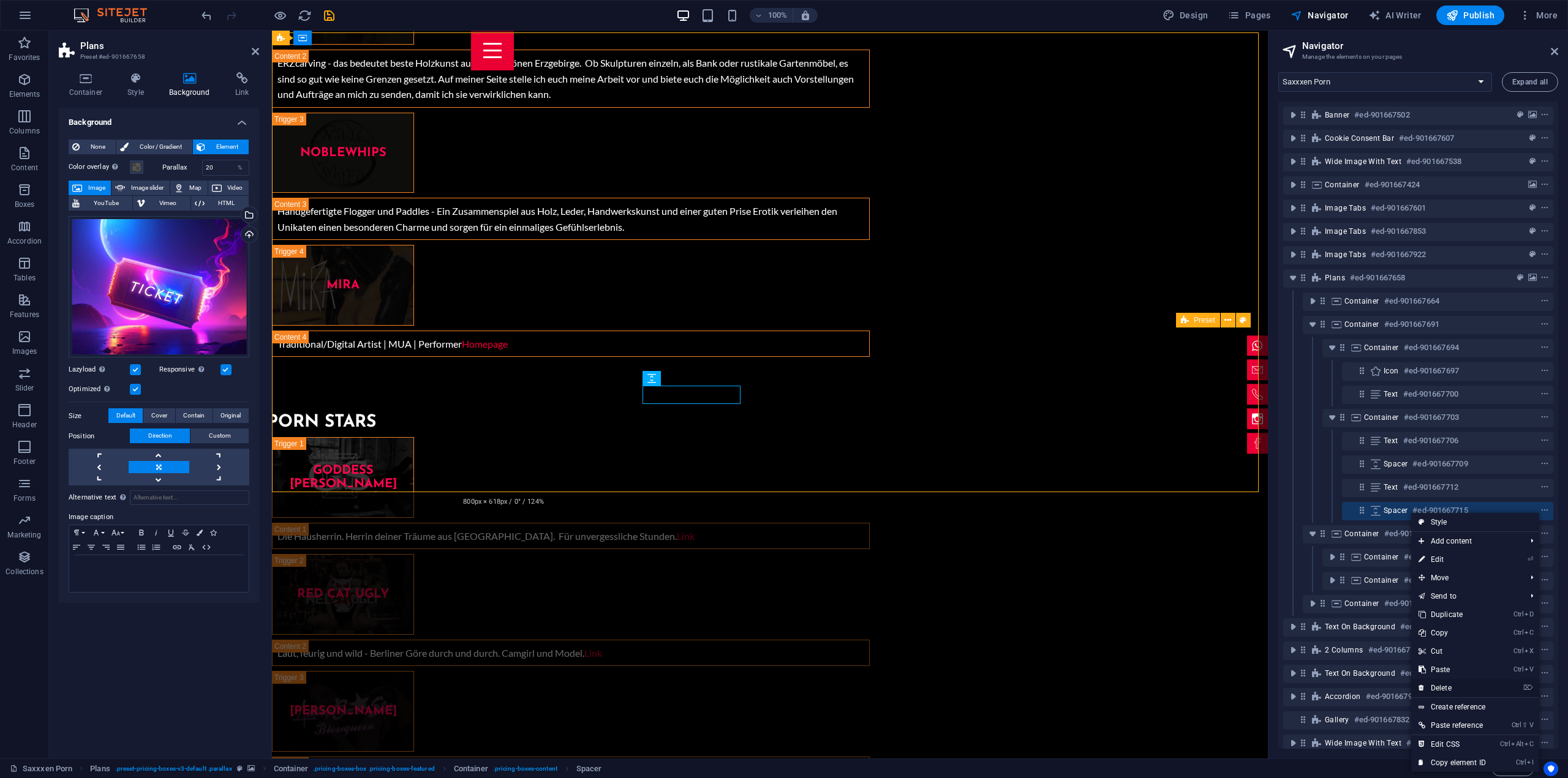
click at [1452, 685] on link "⌦ Delete" at bounding box center [1452, 689] width 82 height 19
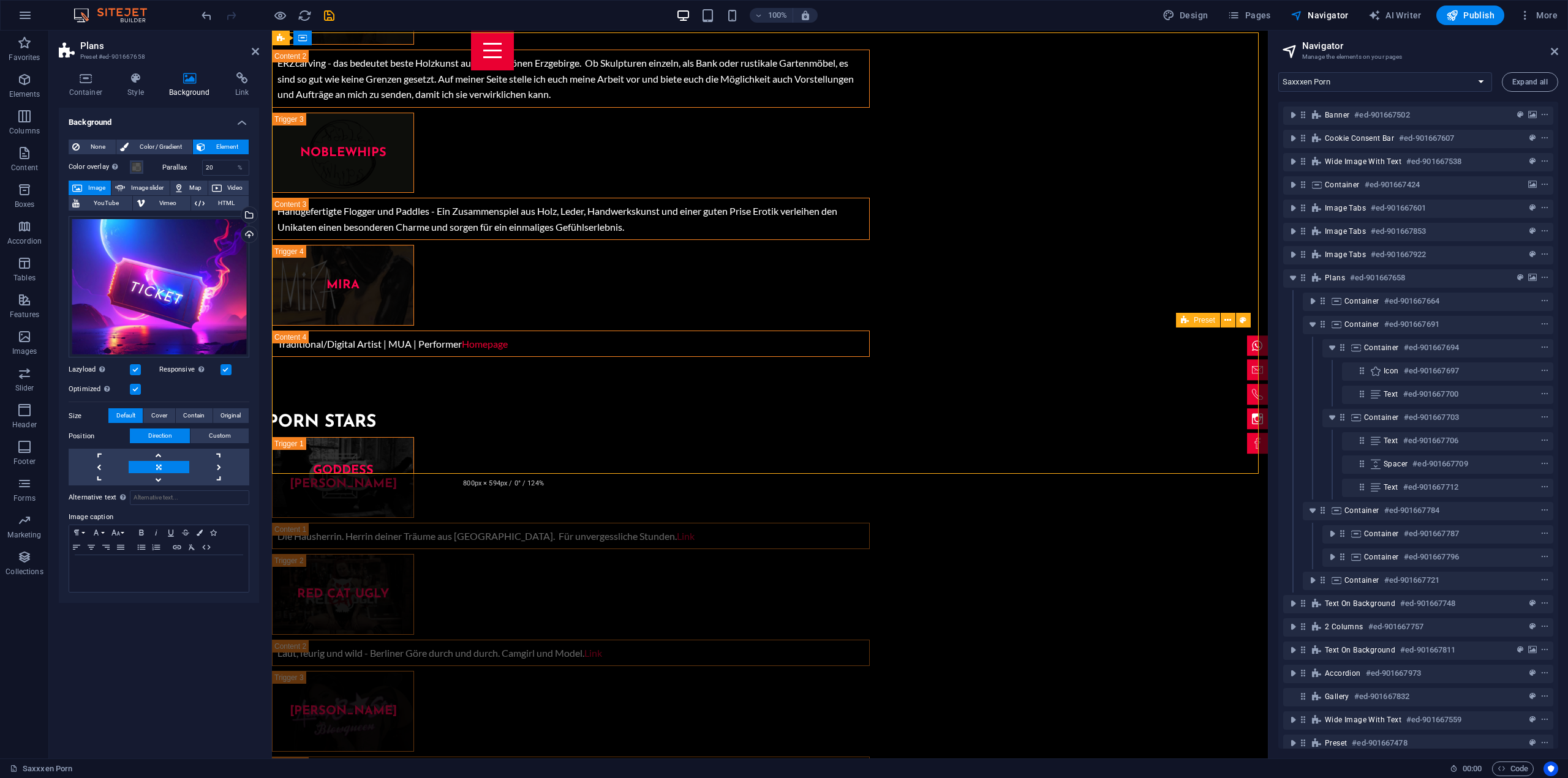
scroll to position [4653, 0]
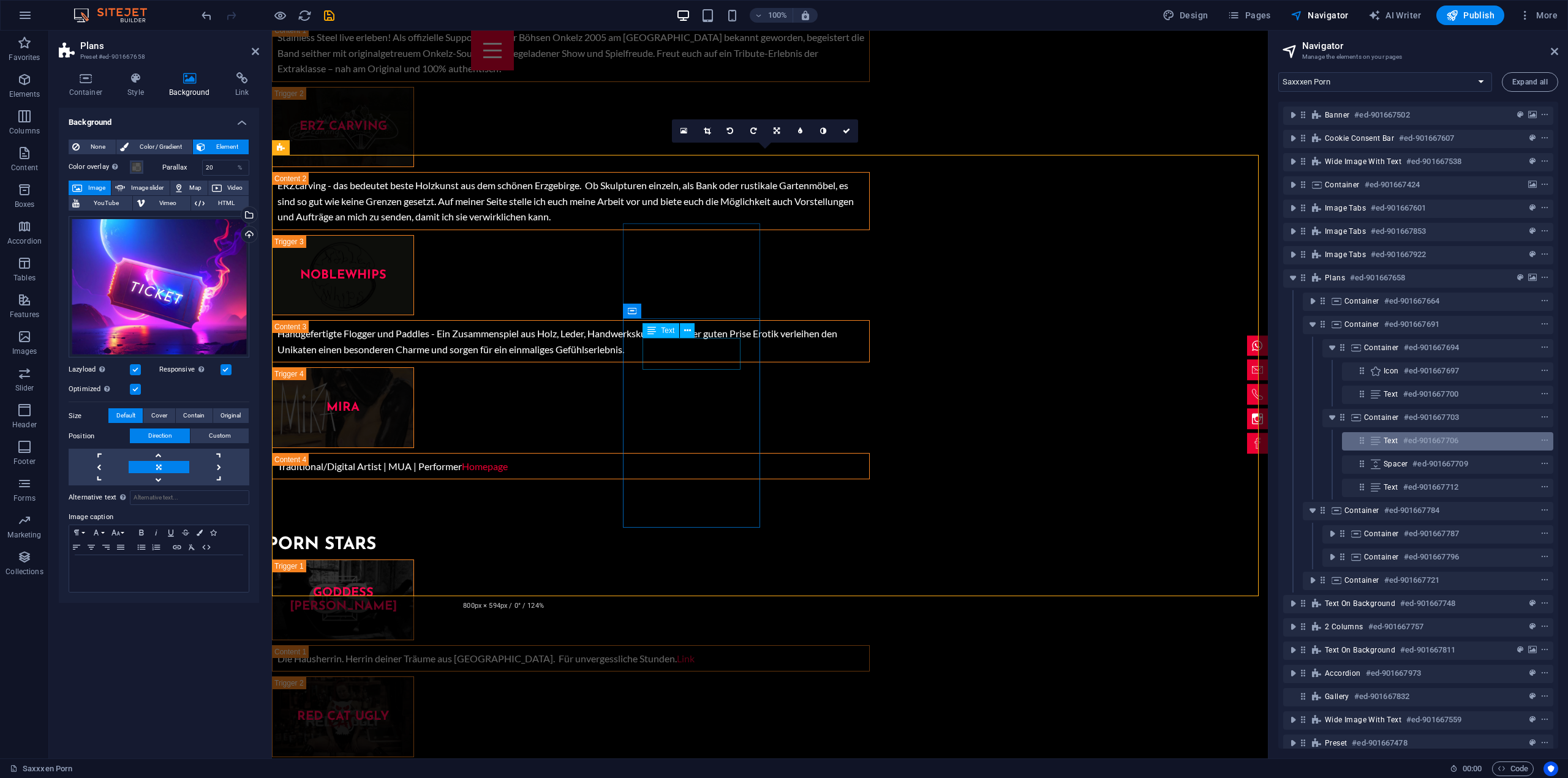
click at [1449, 446] on h6 "#ed-901667706" at bounding box center [1430, 441] width 55 height 14
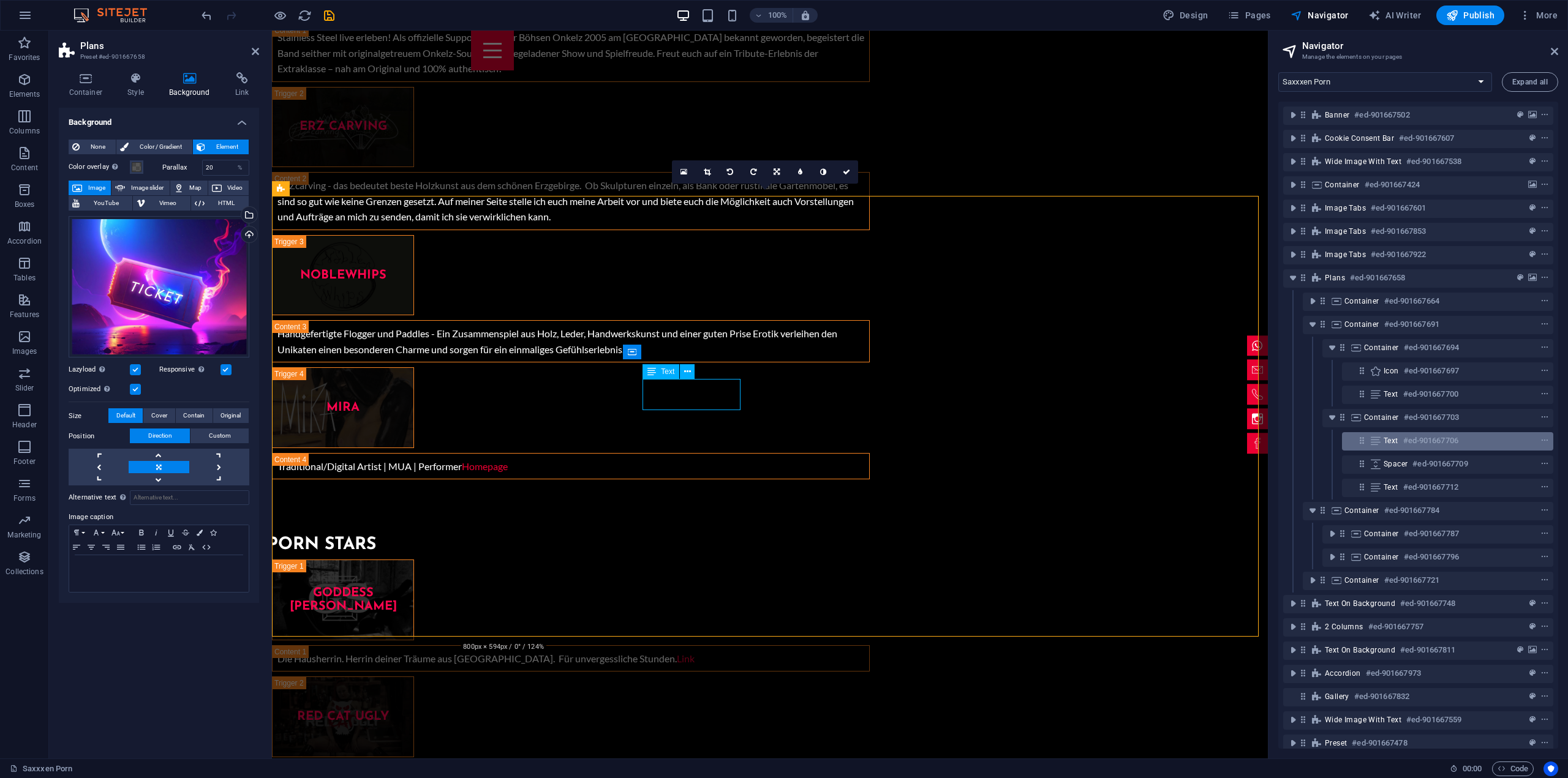
scroll to position [4612, 0]
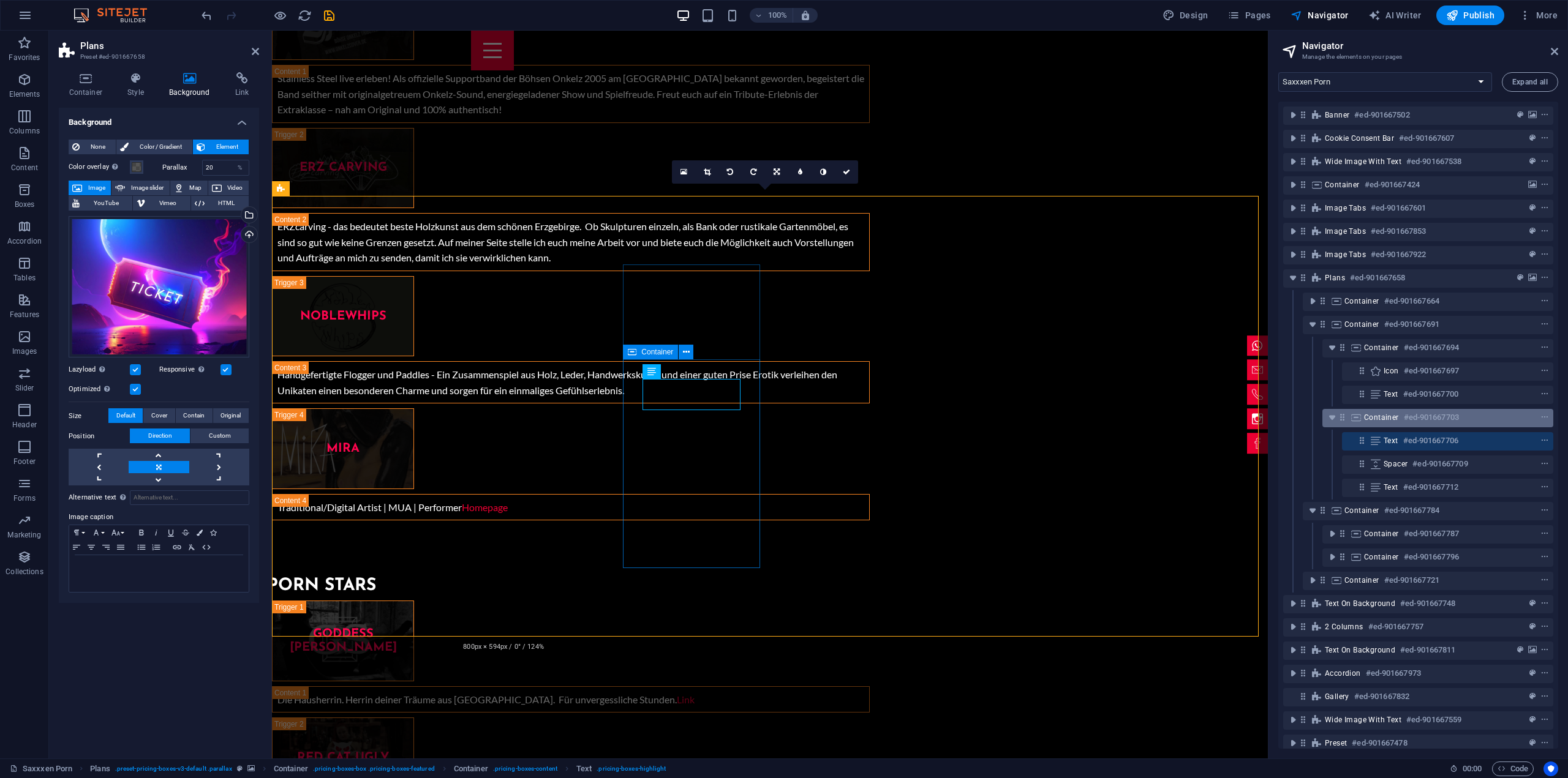
click at [1374, 418] on span "Container" at bounding box center [1381, 418] width 35 height 10
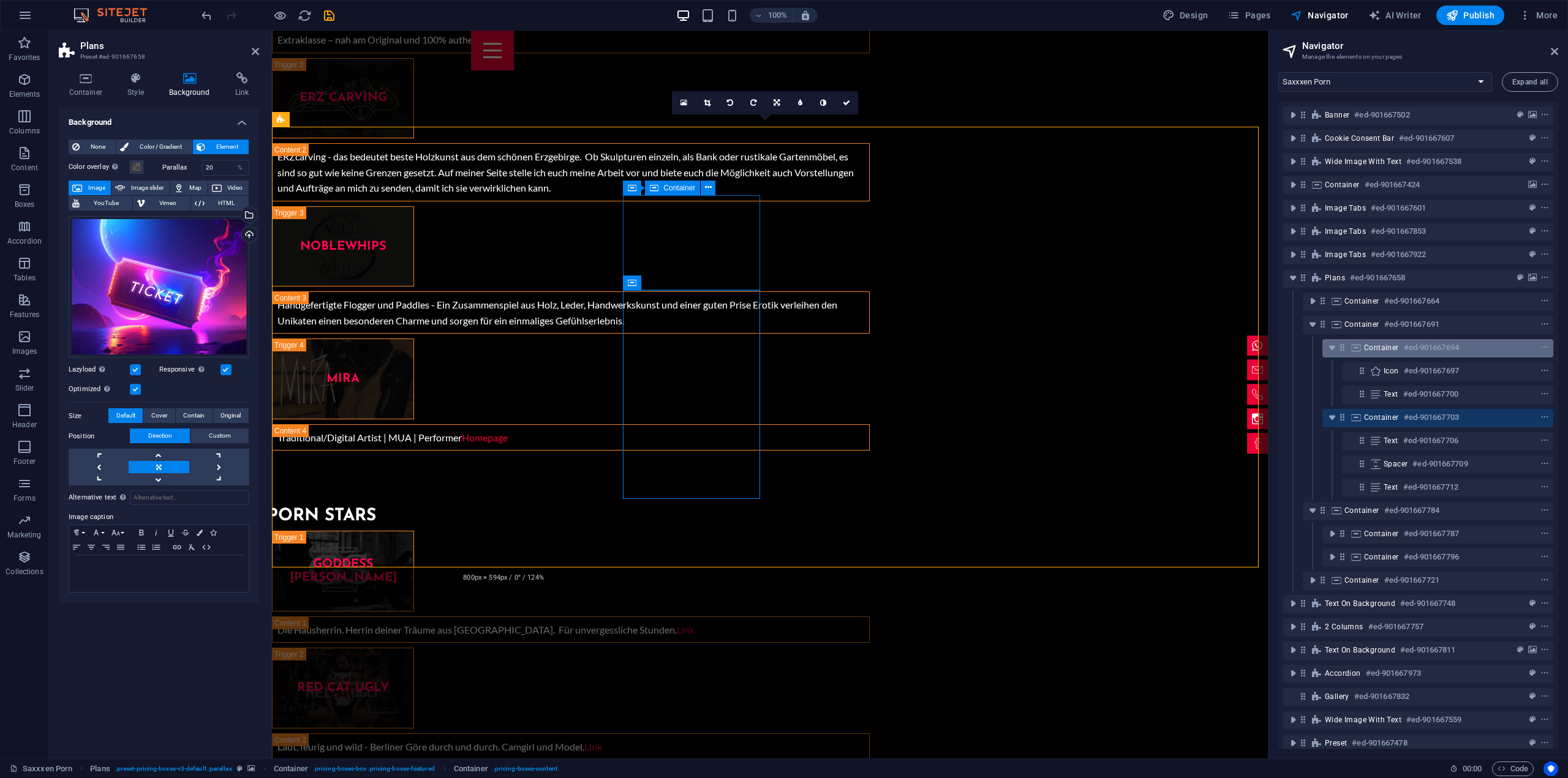
click at [1376, 357] on div "Container #ed-901667694" at bounding box center [1438, 348] width 231 height 19
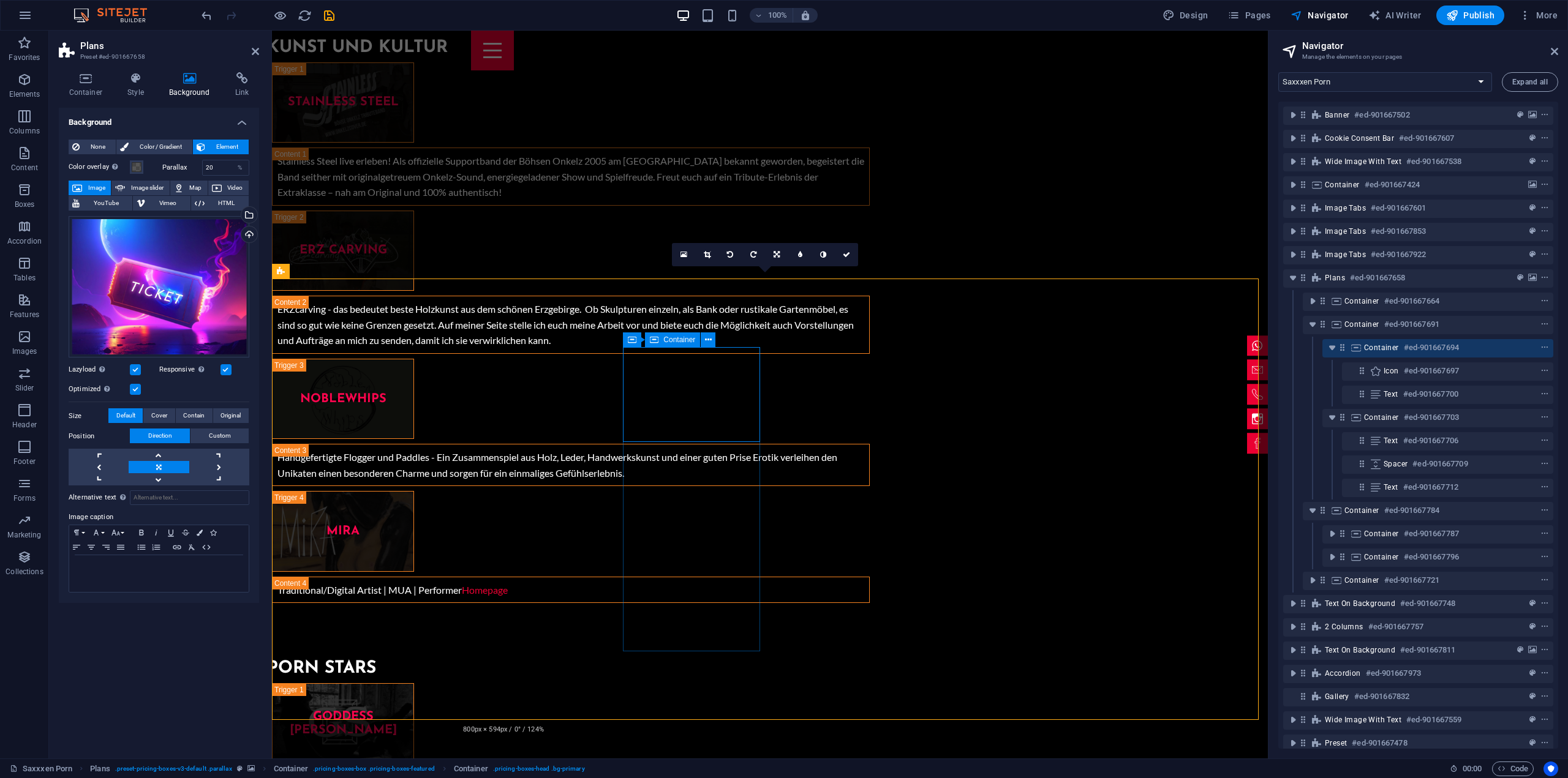
click at [1376, 350] on span "Container" at bounding box center [1381, 348] width 35 height 10
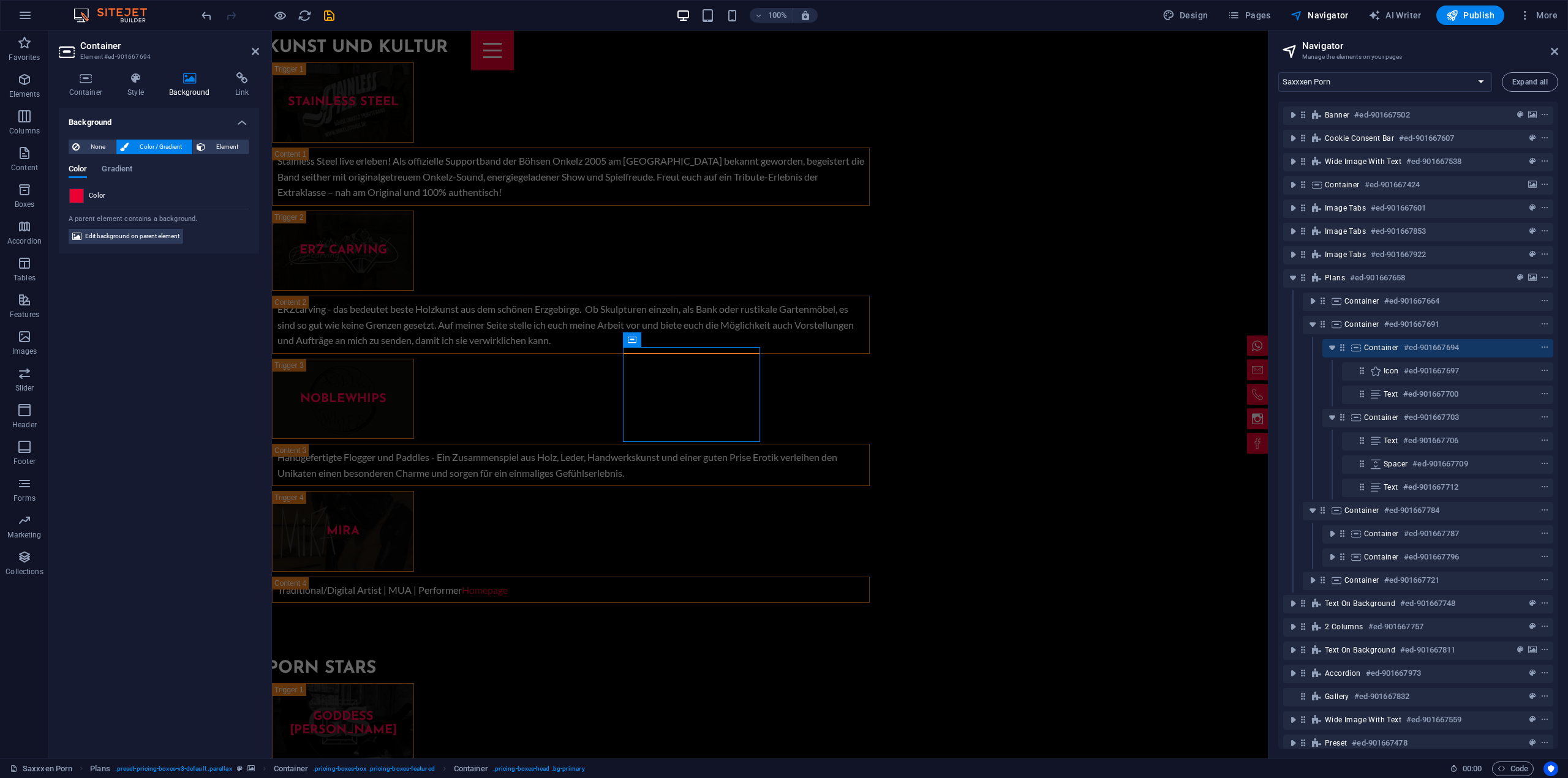
click at [76, 193] on span at bounding box center [76, 196] width 14 height 14
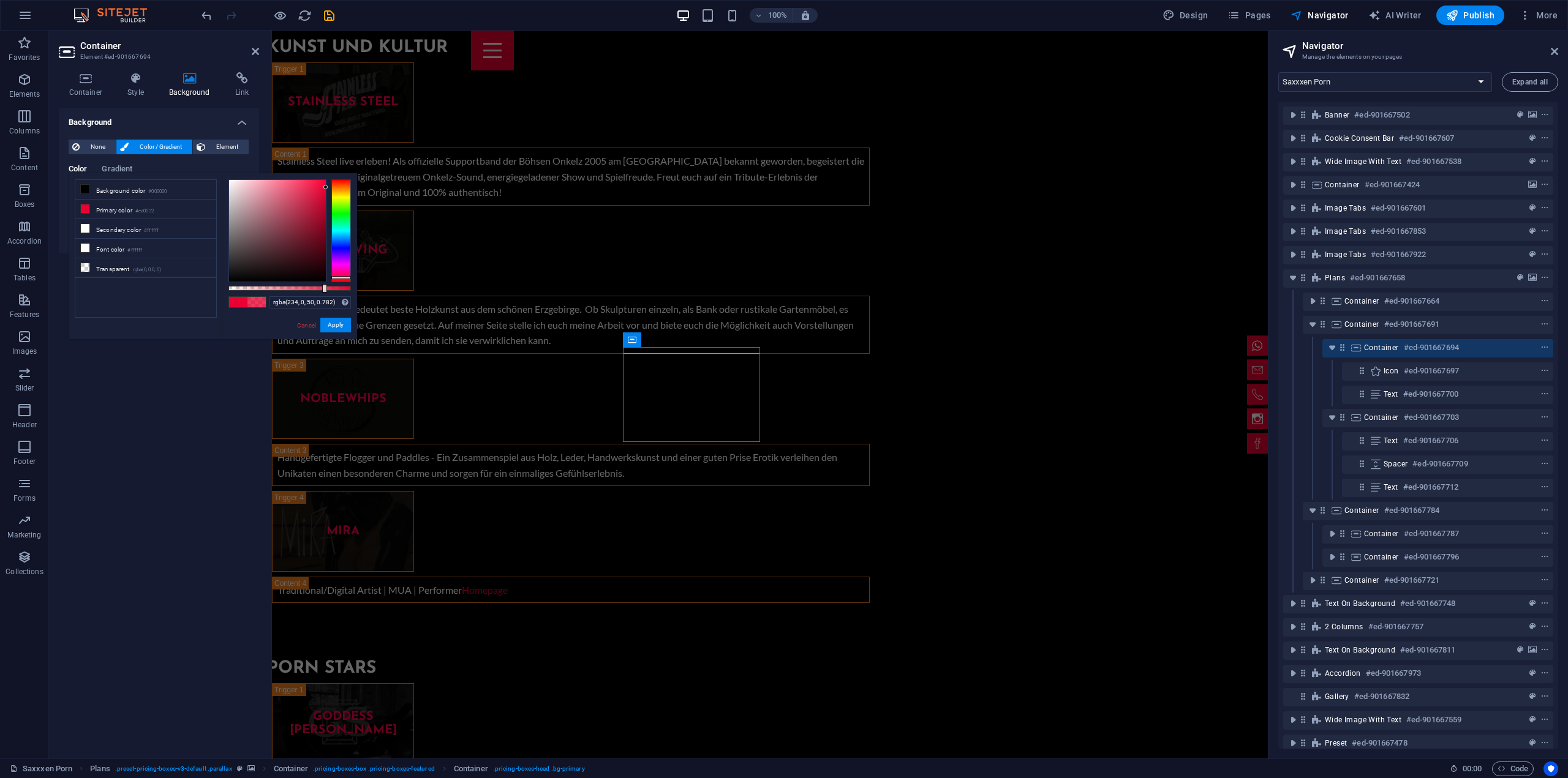
type input "rgba(234, 0, 50, 0.787)"
drag, startPoint x: 349, startPoint y: 289, endPoint x: 324, endPoint y: 289, distance: 25.0
click at [324, 289] on div at bounding box center [326, 289] width 5 height 8
click at [330, 327] on button "Apply" at bounding box center [336, 324] width 31 height 14
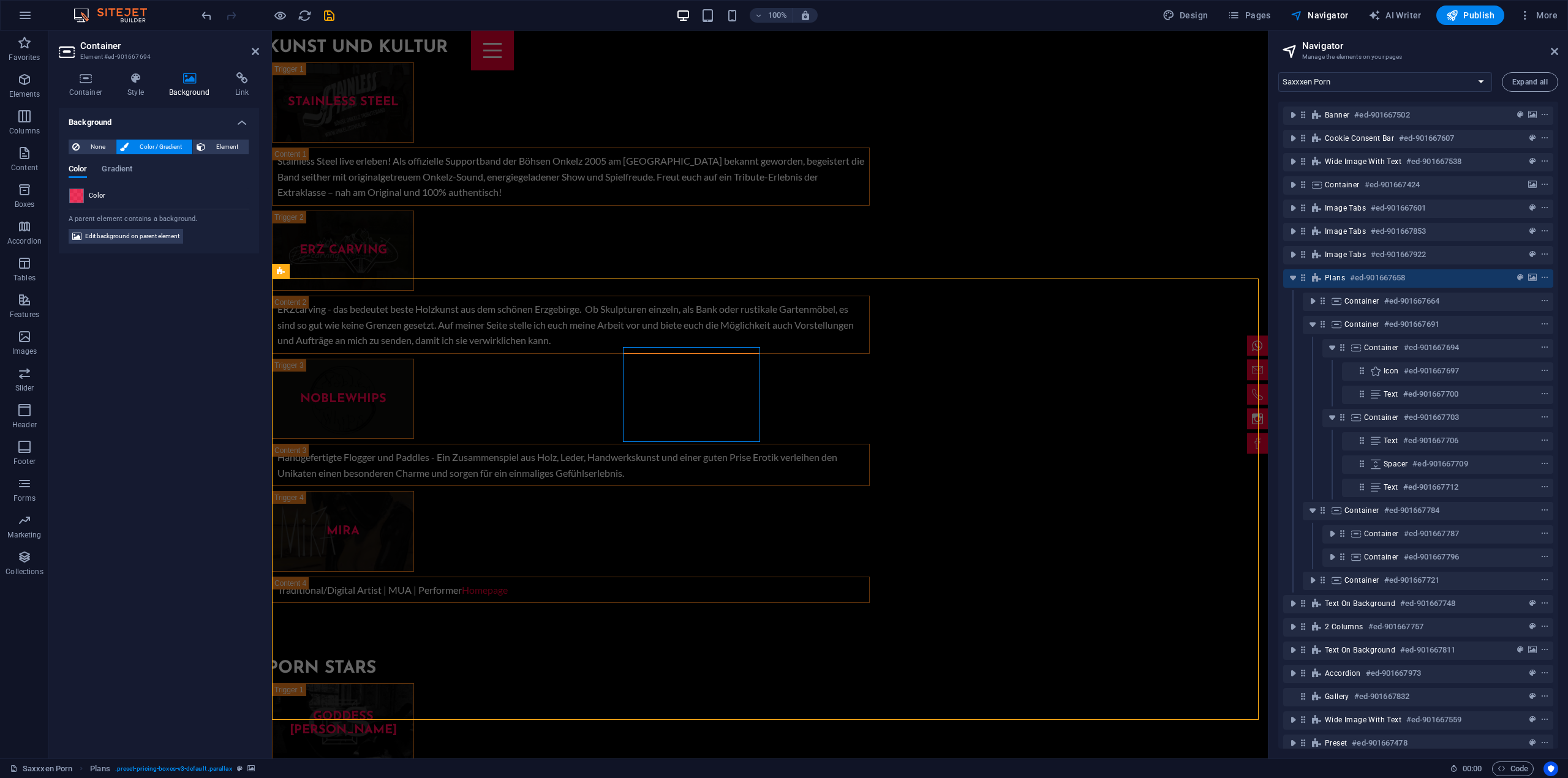
scroll to position [4538, 0]
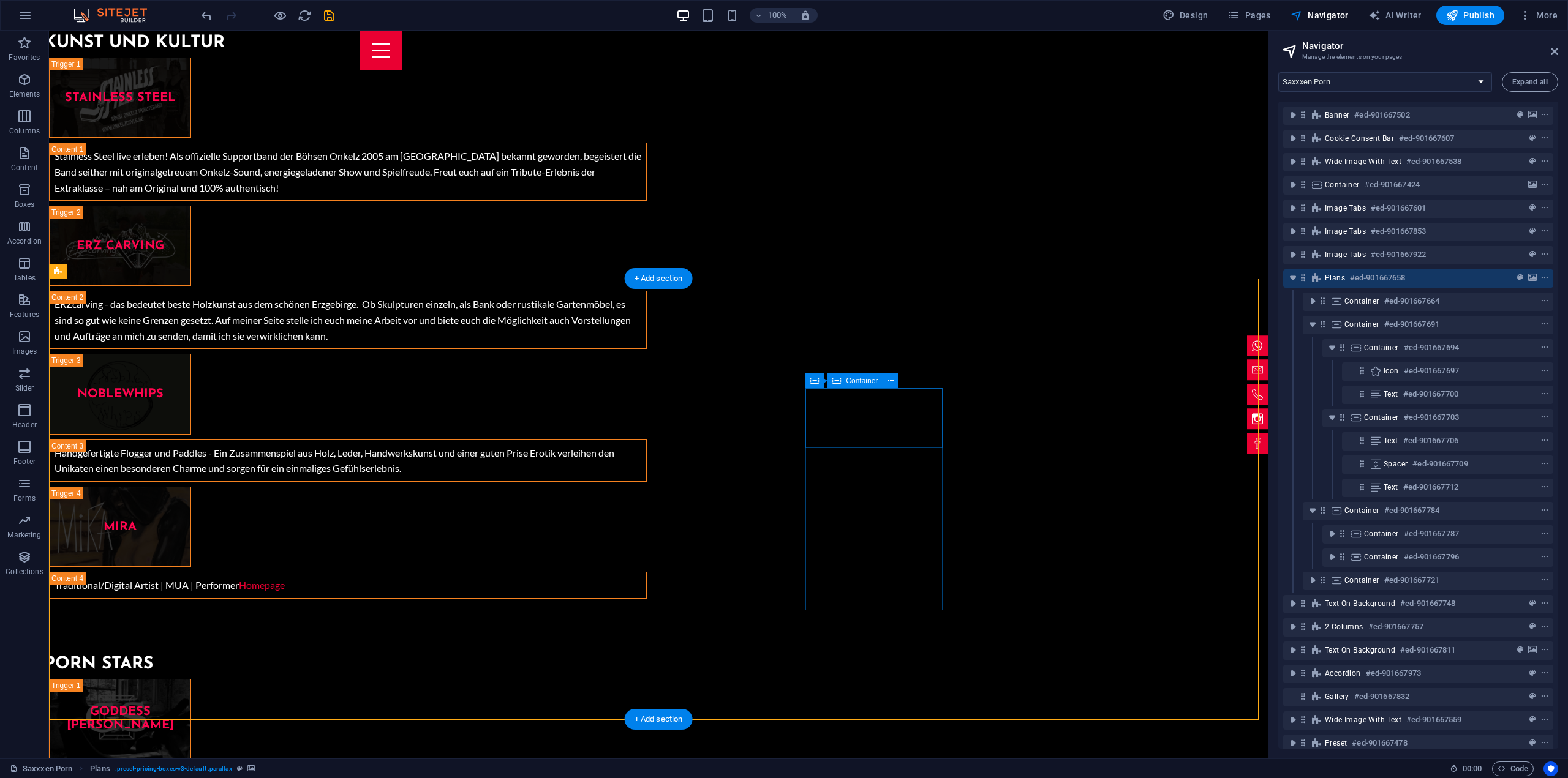
drag, startPoint x: 900, startPoint y: 438, endPoint x: 894, endPoint y: 431, distance: 9.2
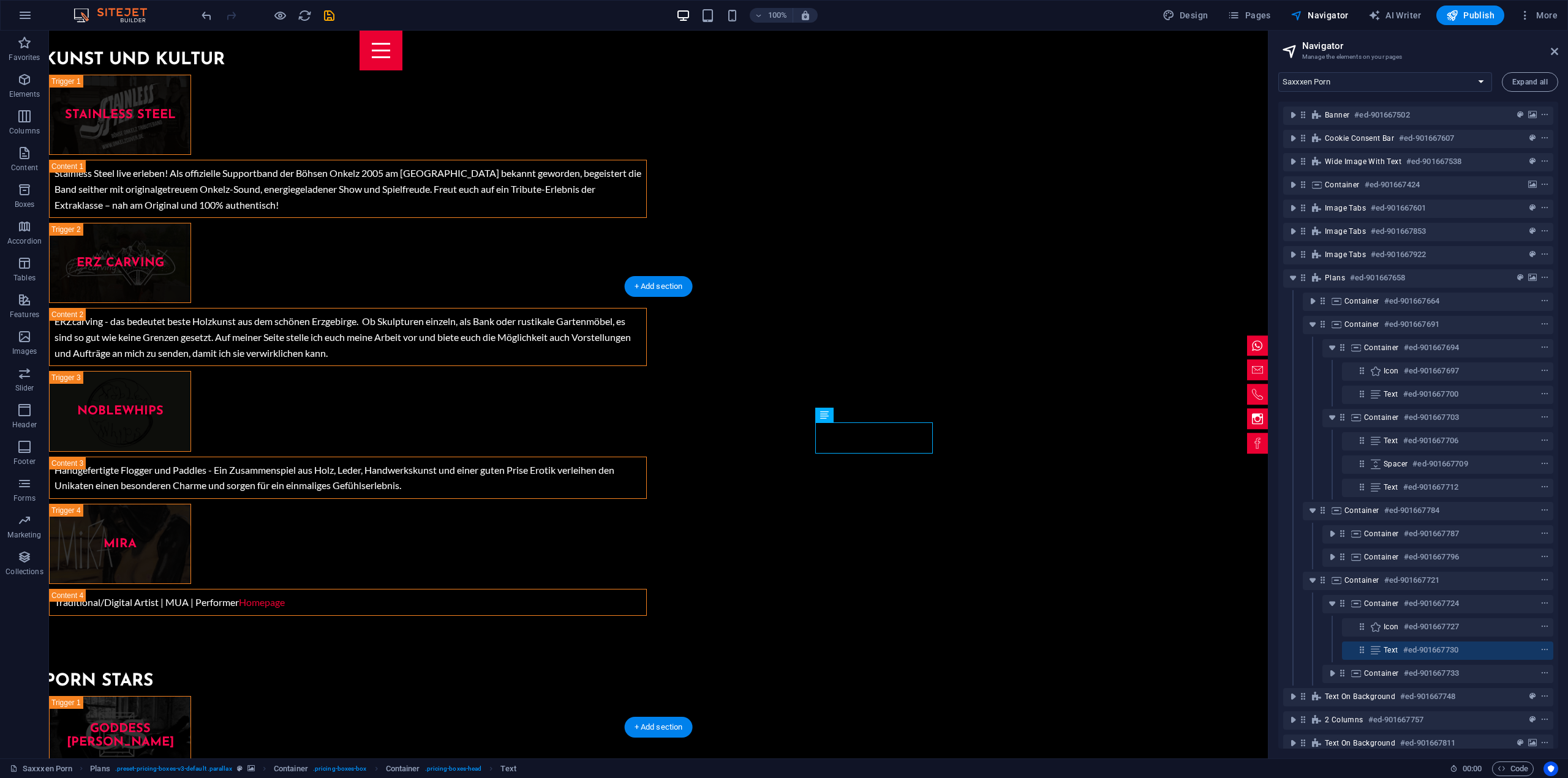
scroll to position [4530, 0]
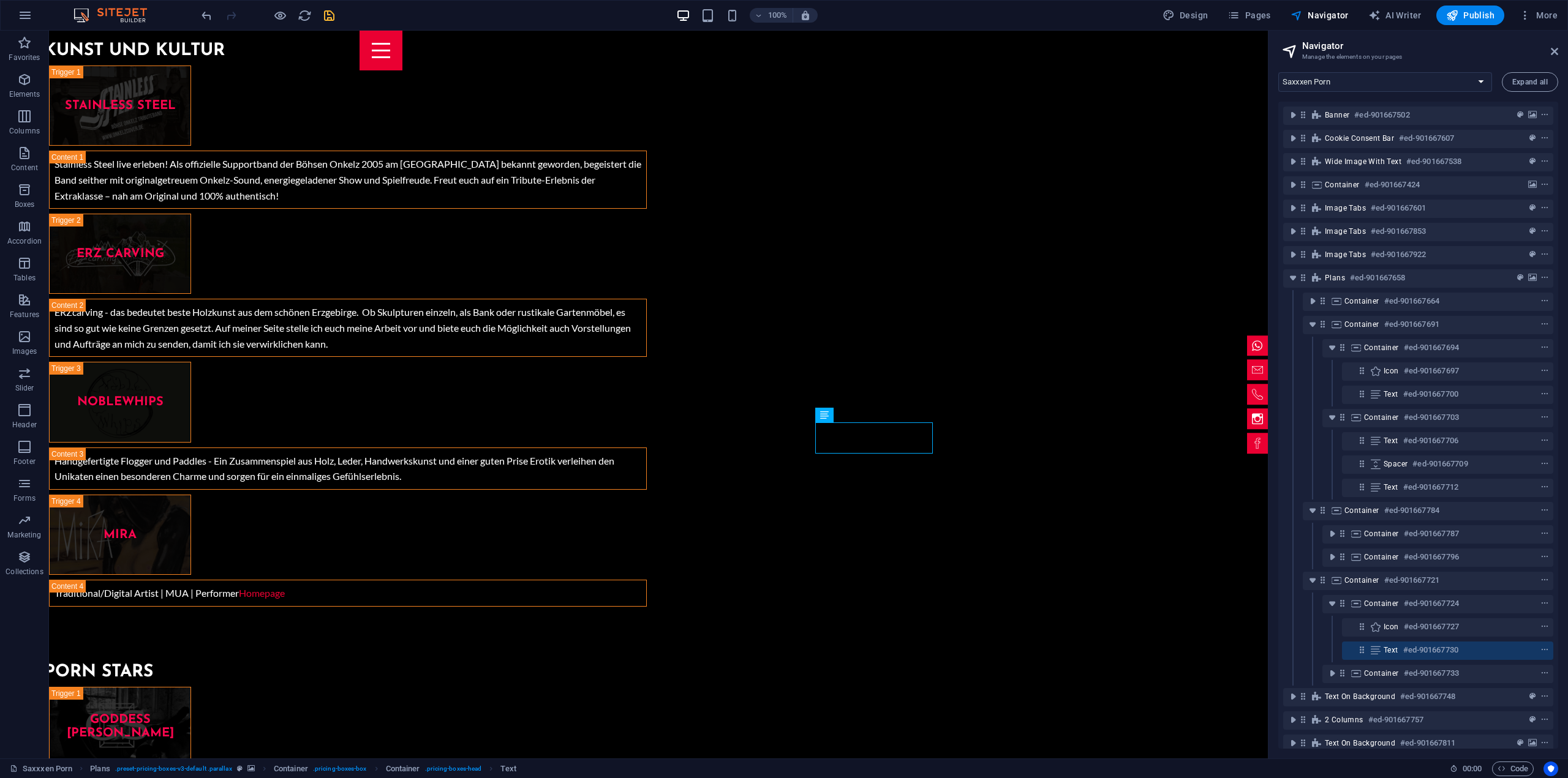
click at [322, 550] on icon "save" at bounding box center [299, 563] width 596 height 25
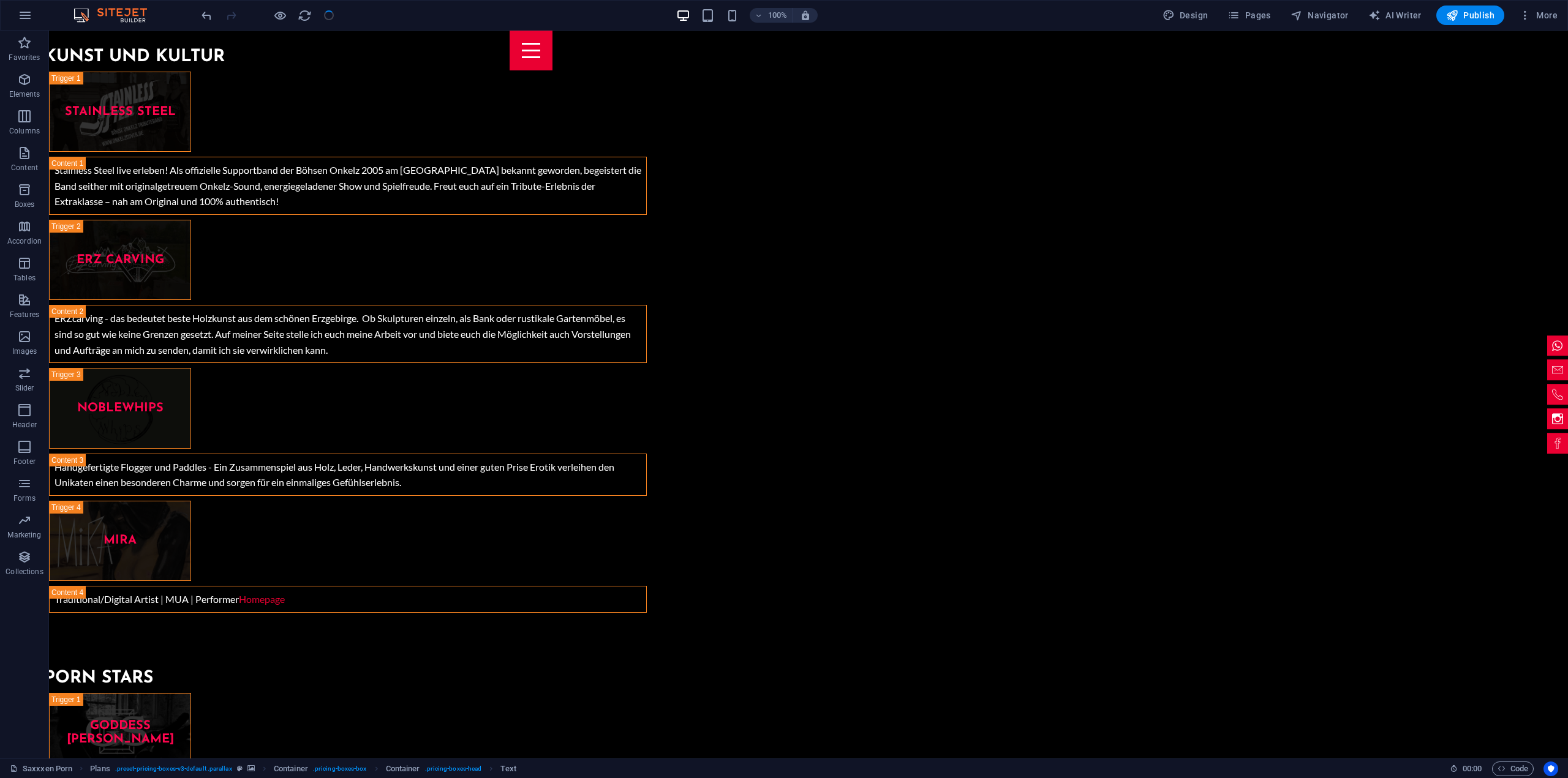
scroll to position [4541, 0]
